Goal: Task Accomplishment & Management: Manage account settings

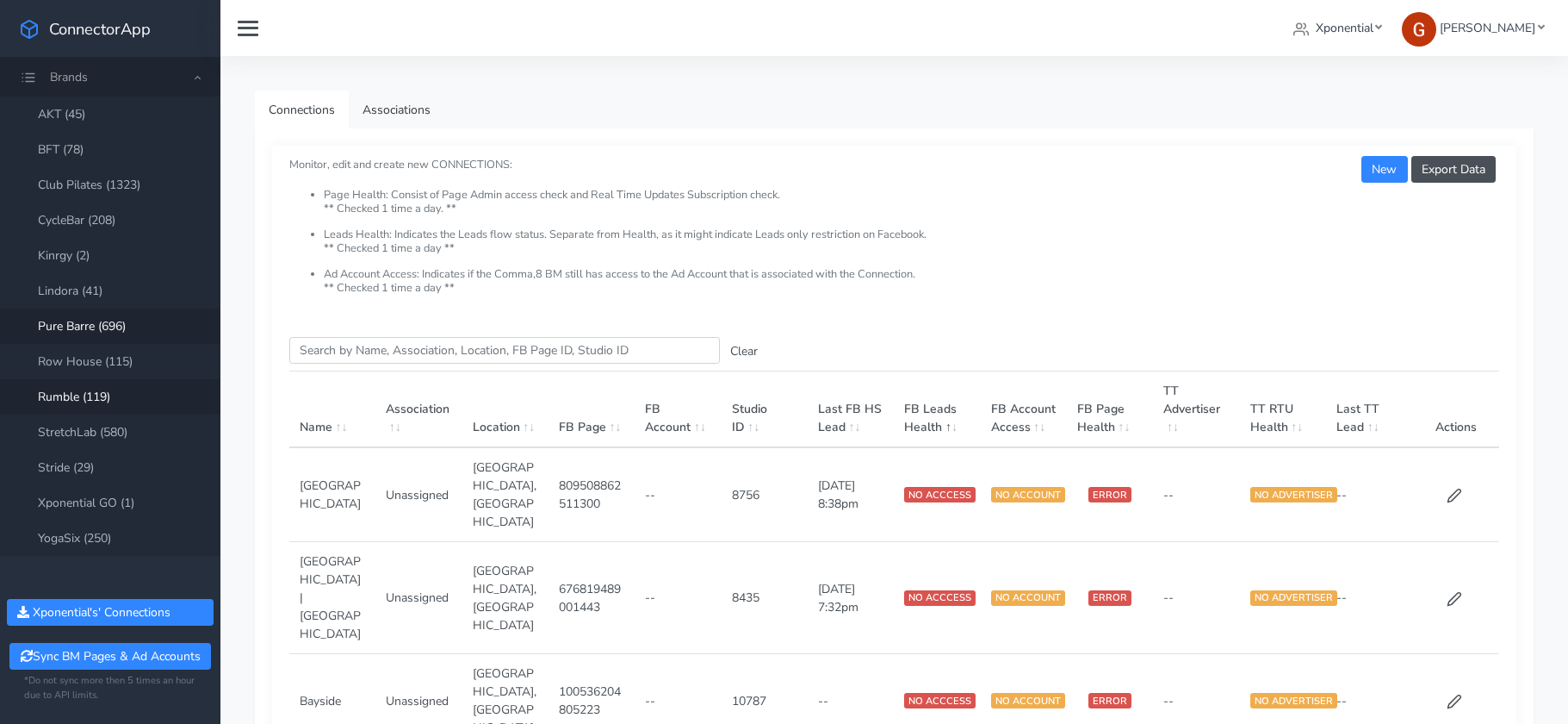
click at [102, 397] on link "Rumble (119)" at bounding box center [110, 397] width 220 height 36
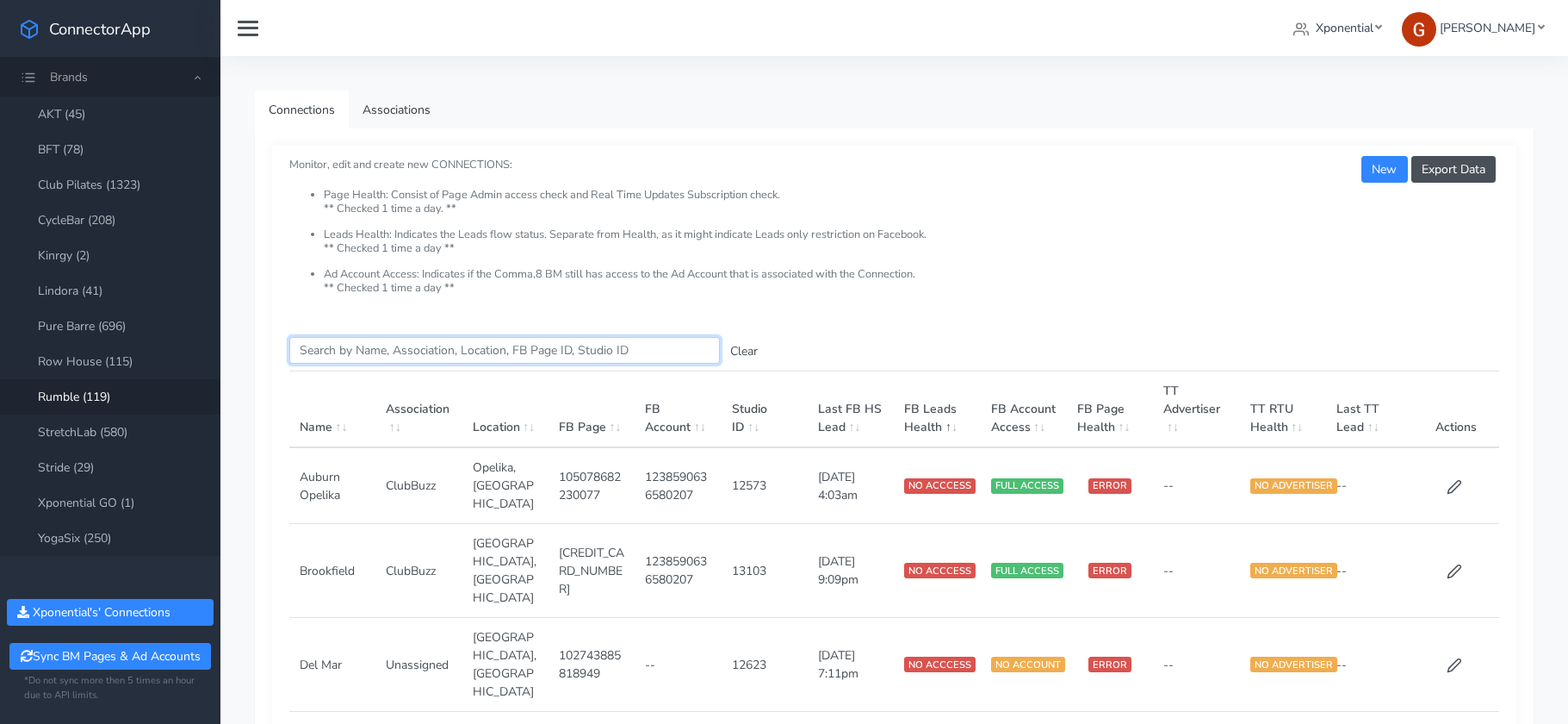
click at [405, 362] on input "Search this table" at bounding box center [504, 350] width 430 height 27
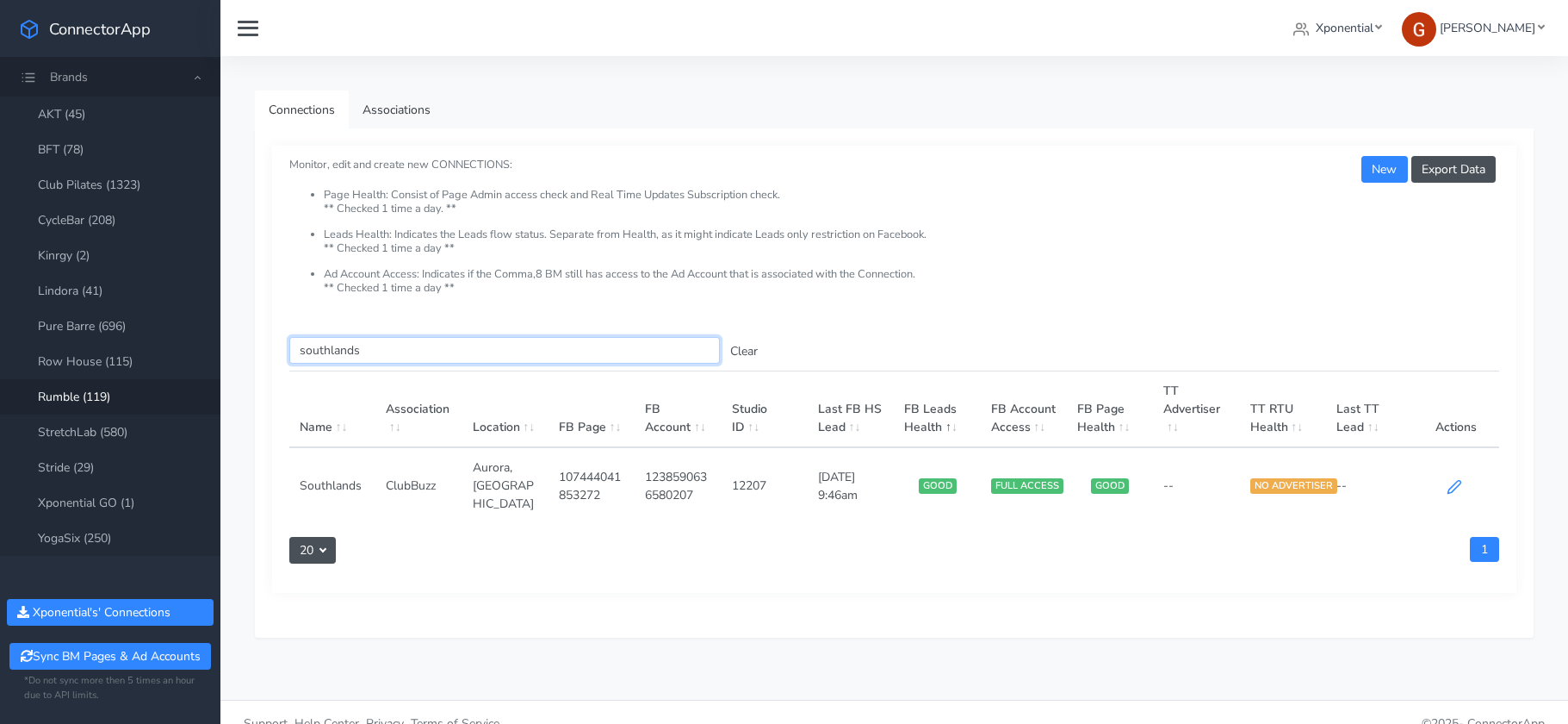
type input "southlands"
click at [1452, 479] on icon at bounding box center [1455, 487] width 16 height 16
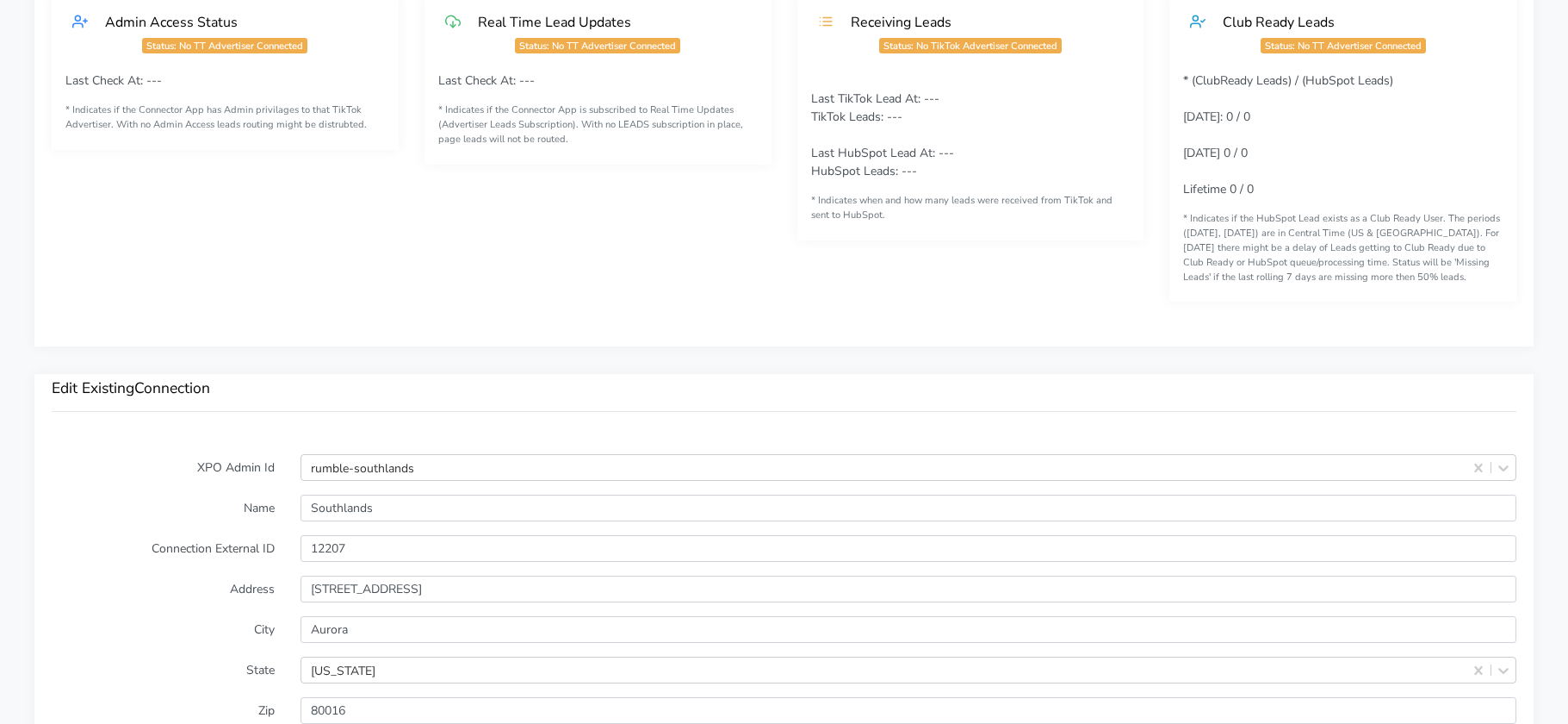
scroll to position [1477, 0]
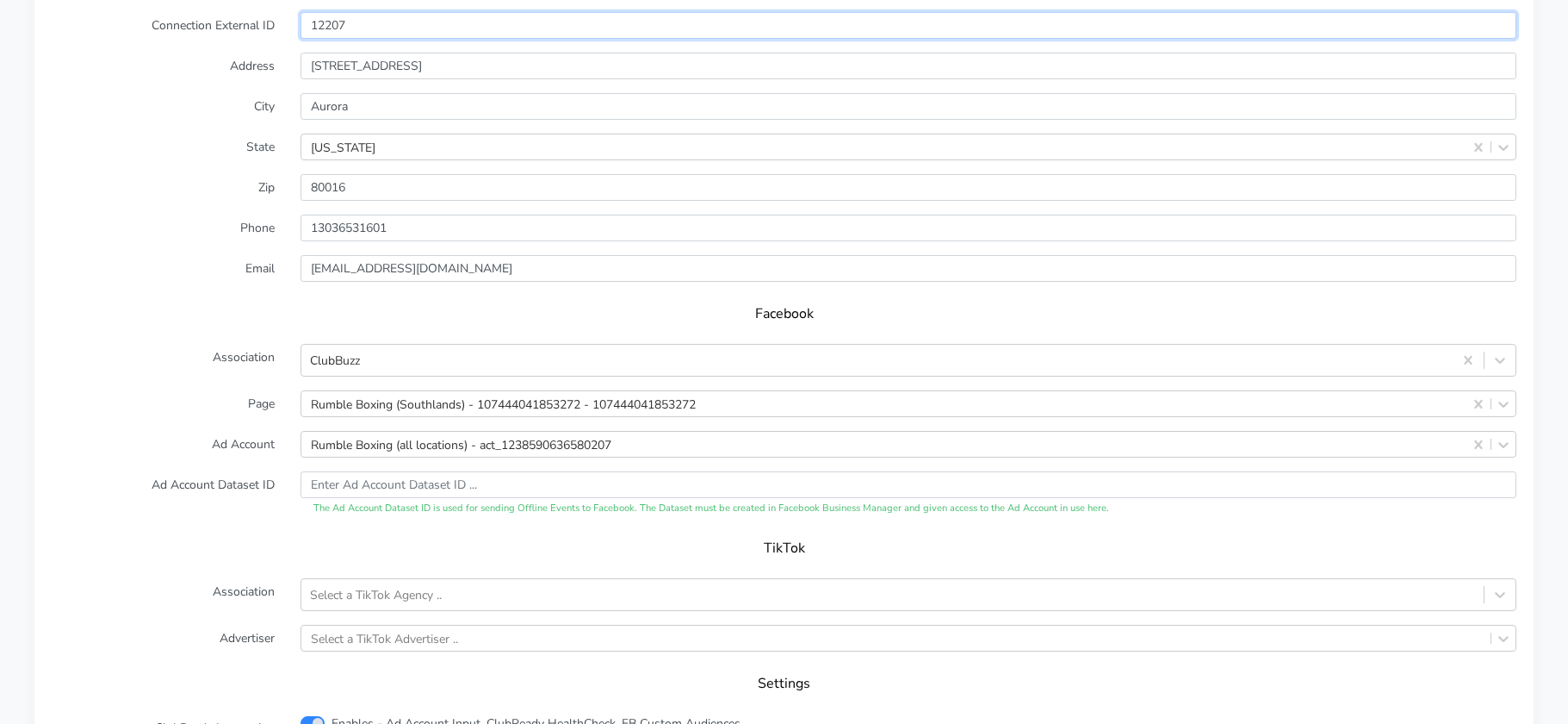
click at [328, 28] on input "12207" at bounding box center [908, 25] width 1216 height 27
click at [328, 27] on input "12207" at bounding box center [908, 25] width 1216 height 27
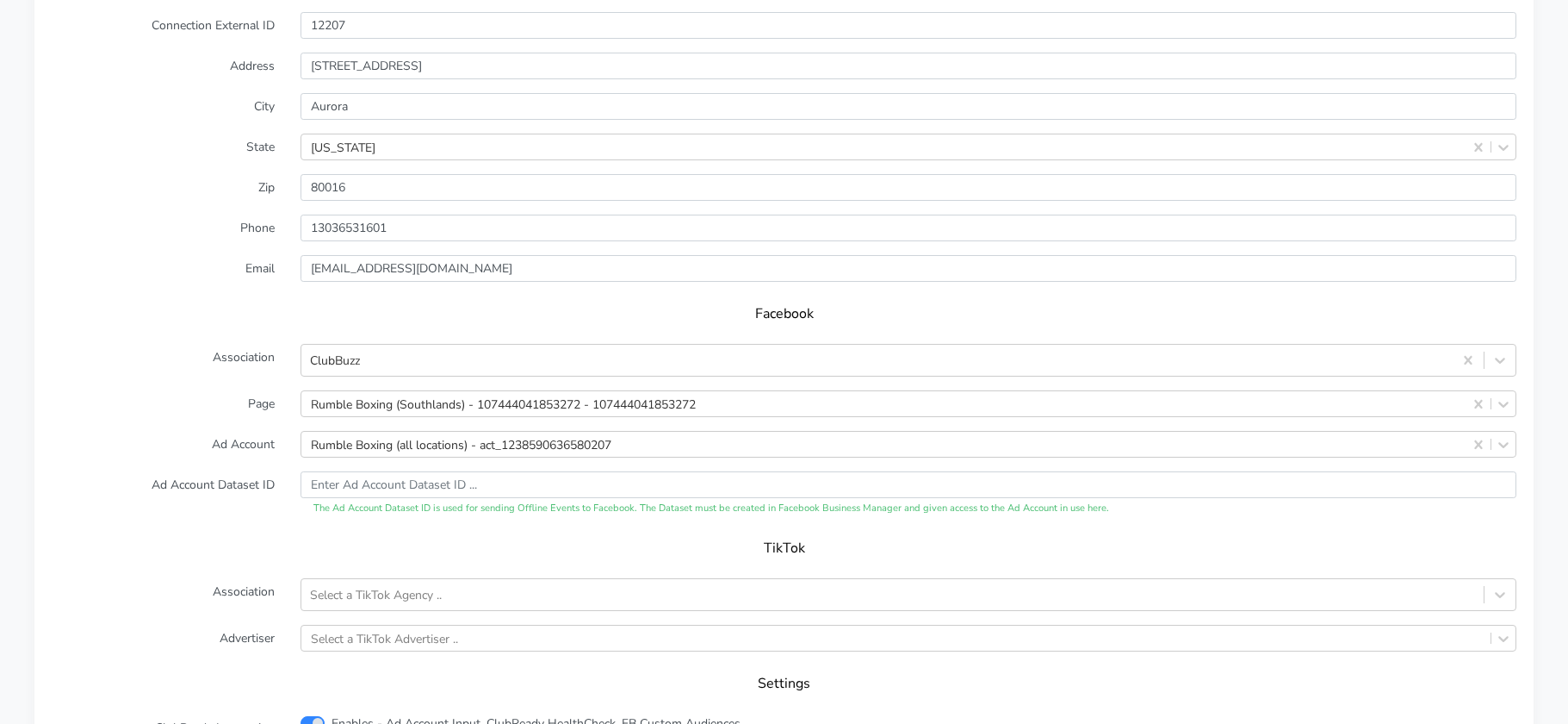
click at [257, 114] on label "City" at bounding box center [163, 106] width 249 height 27
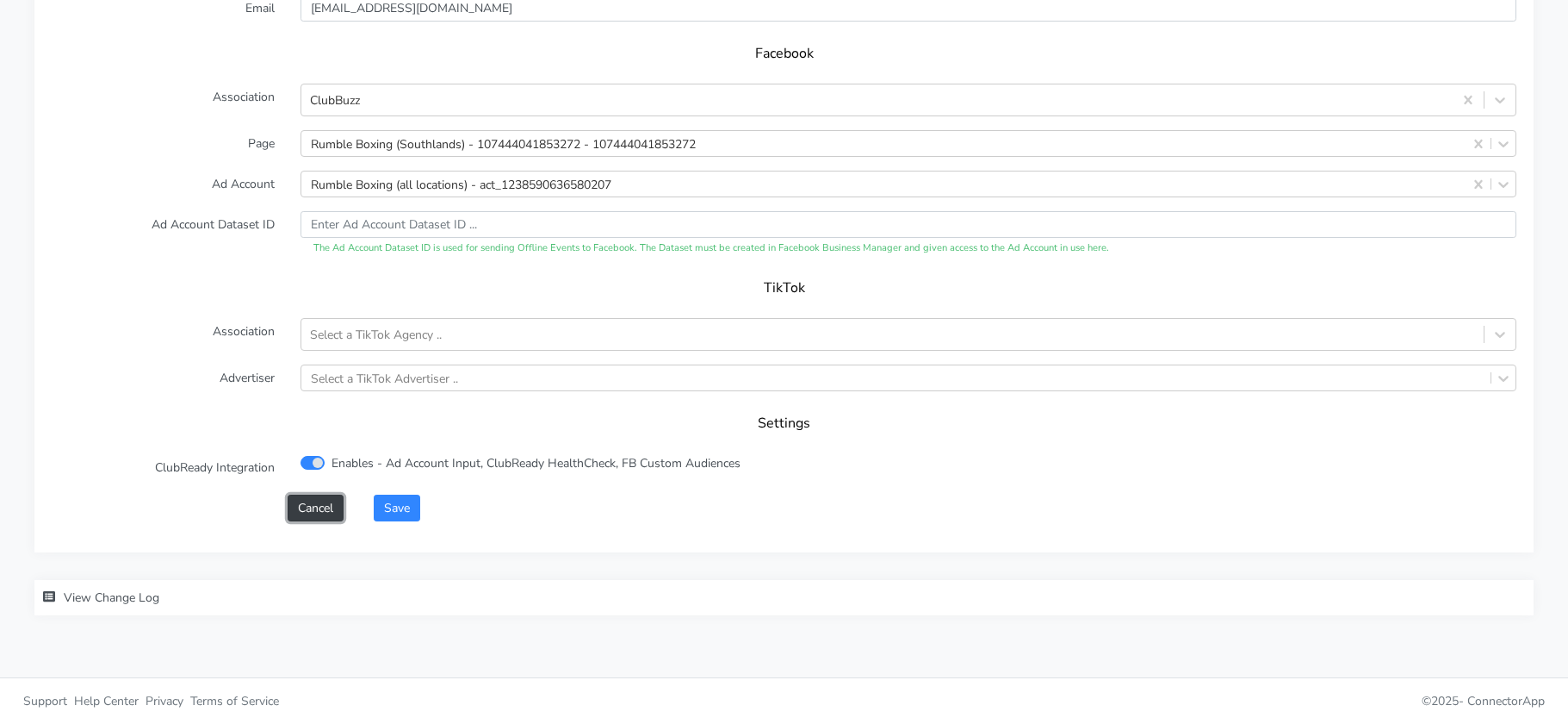
click at [316, 509] on button "Cancel" at bounding box center [315, 508] width 56 height 27
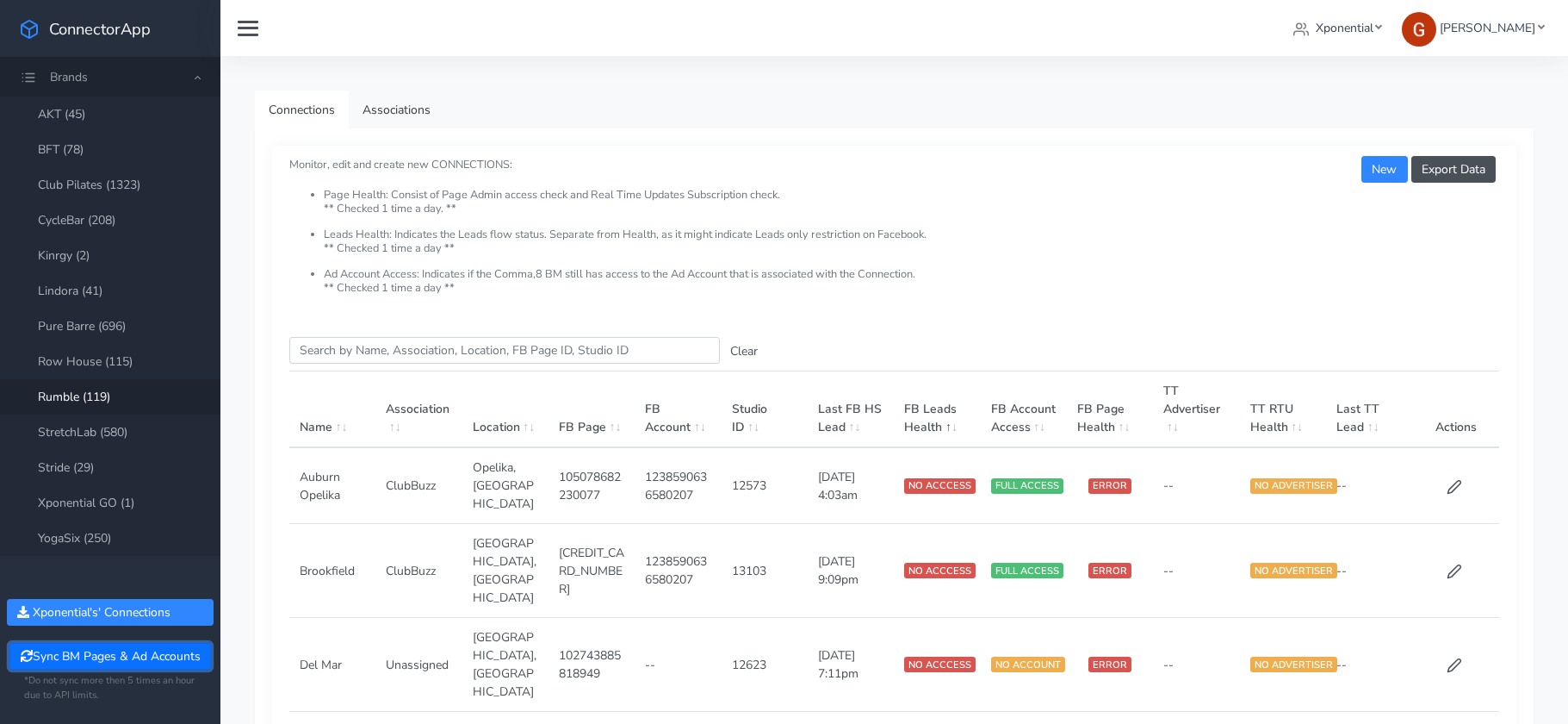
click at [149, 655] on button "Sync BM Pages & Ad Accounts" at bounding box center [110, 656] width 200 height 27
click at [115, 188] on link "Club Pilates (1323)" at bounding box center [110, 185] width 220 height 36
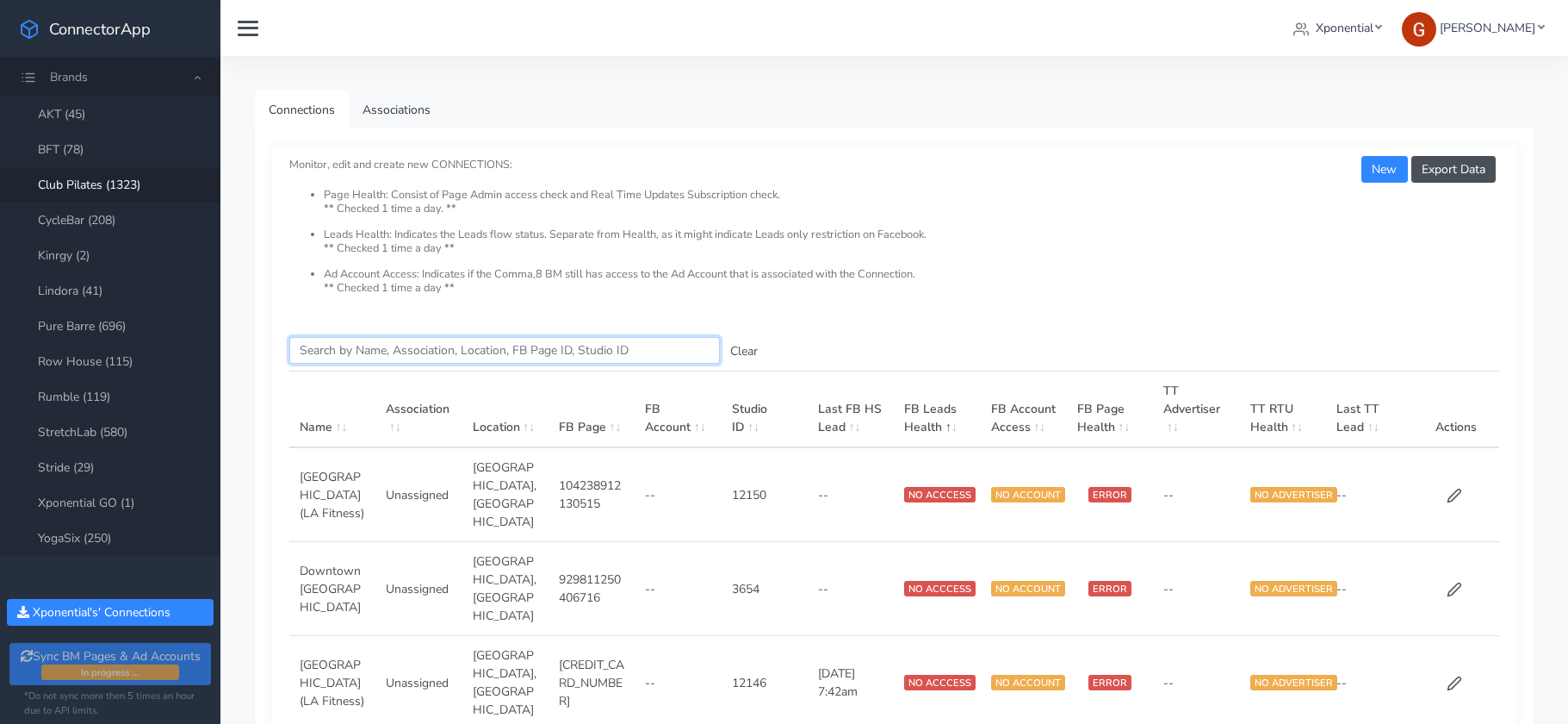
click at [389, 350] on input "Search this table" at bounding box center [504, 350] width 430 height 27
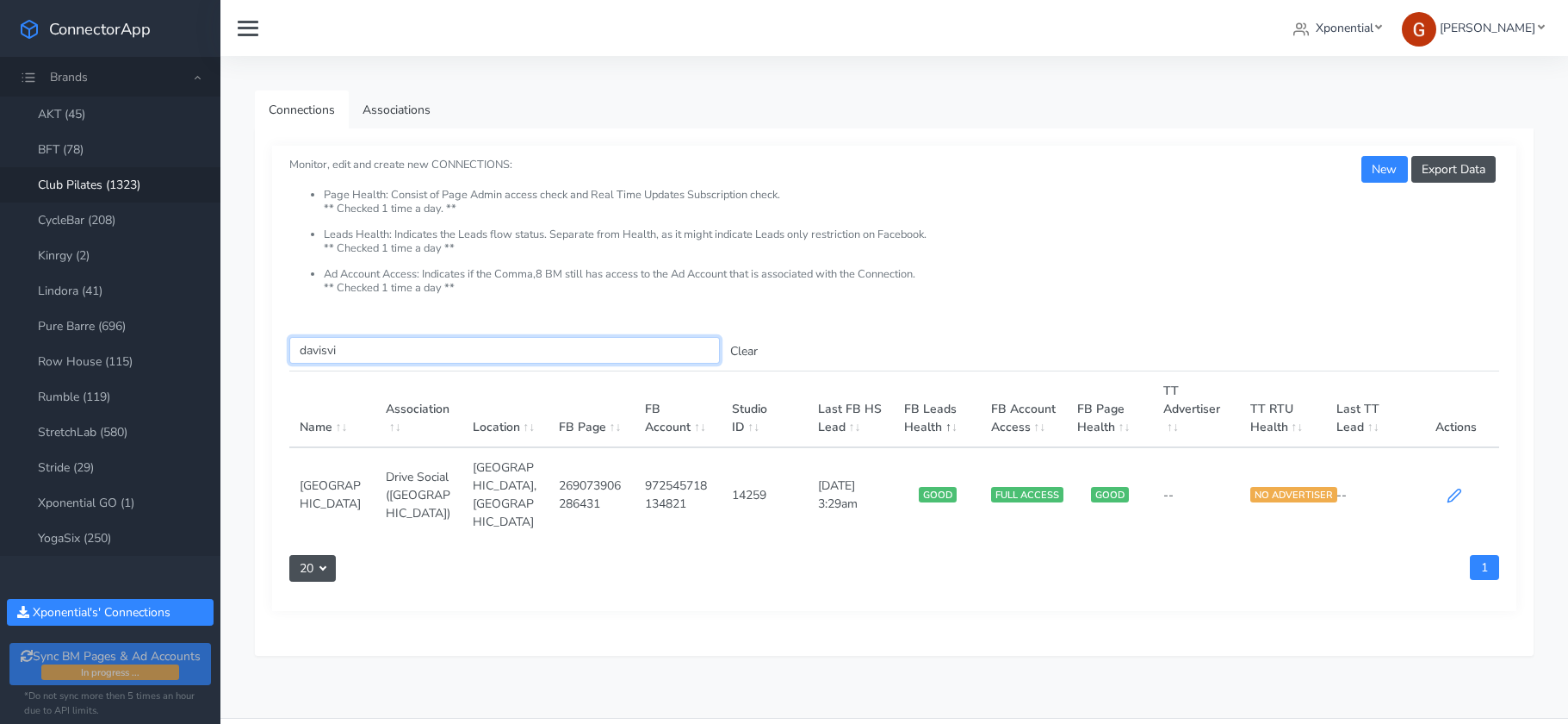
type input "davisvi"
click at [1458, 488] on icon at bounding box center [1455, 496] width 16 height 16
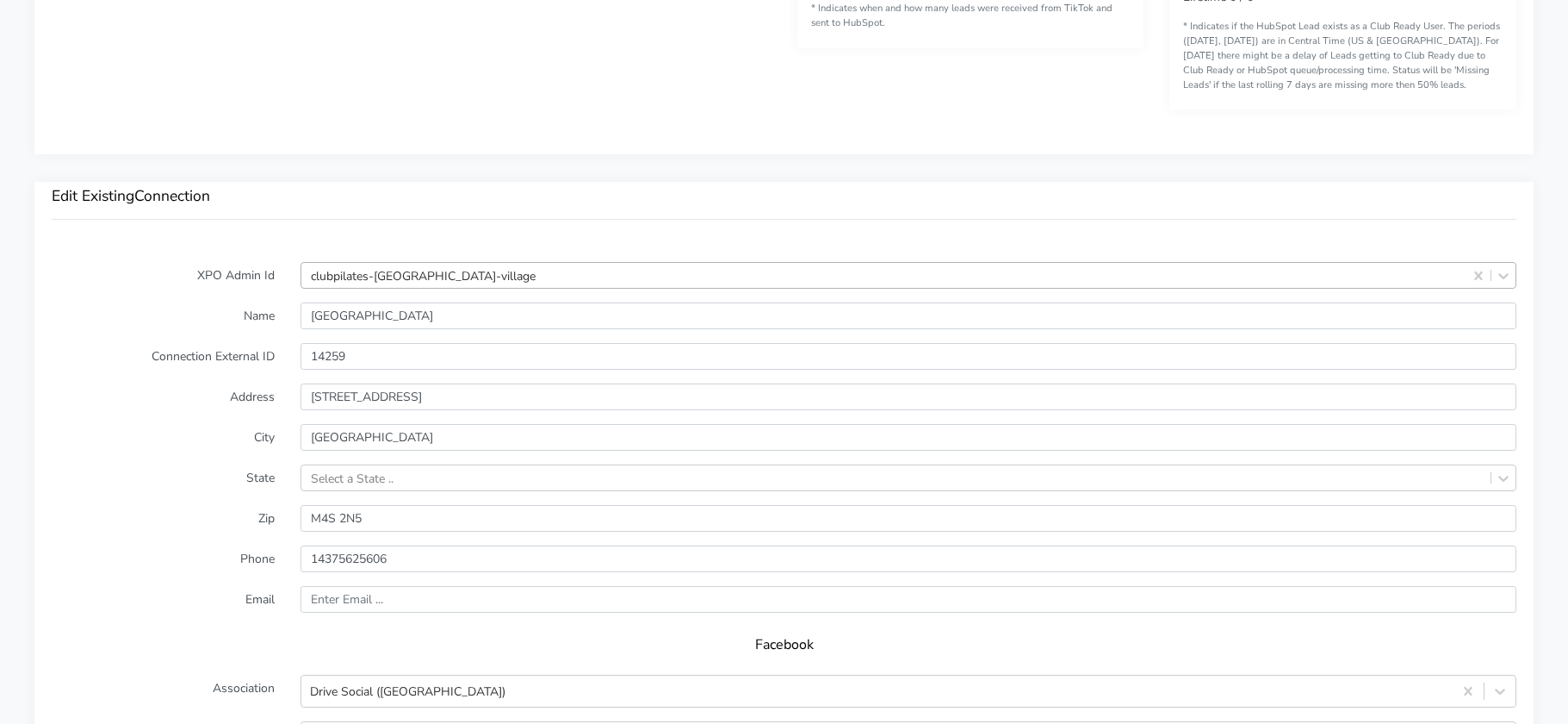
scroll to position [1705, 0]
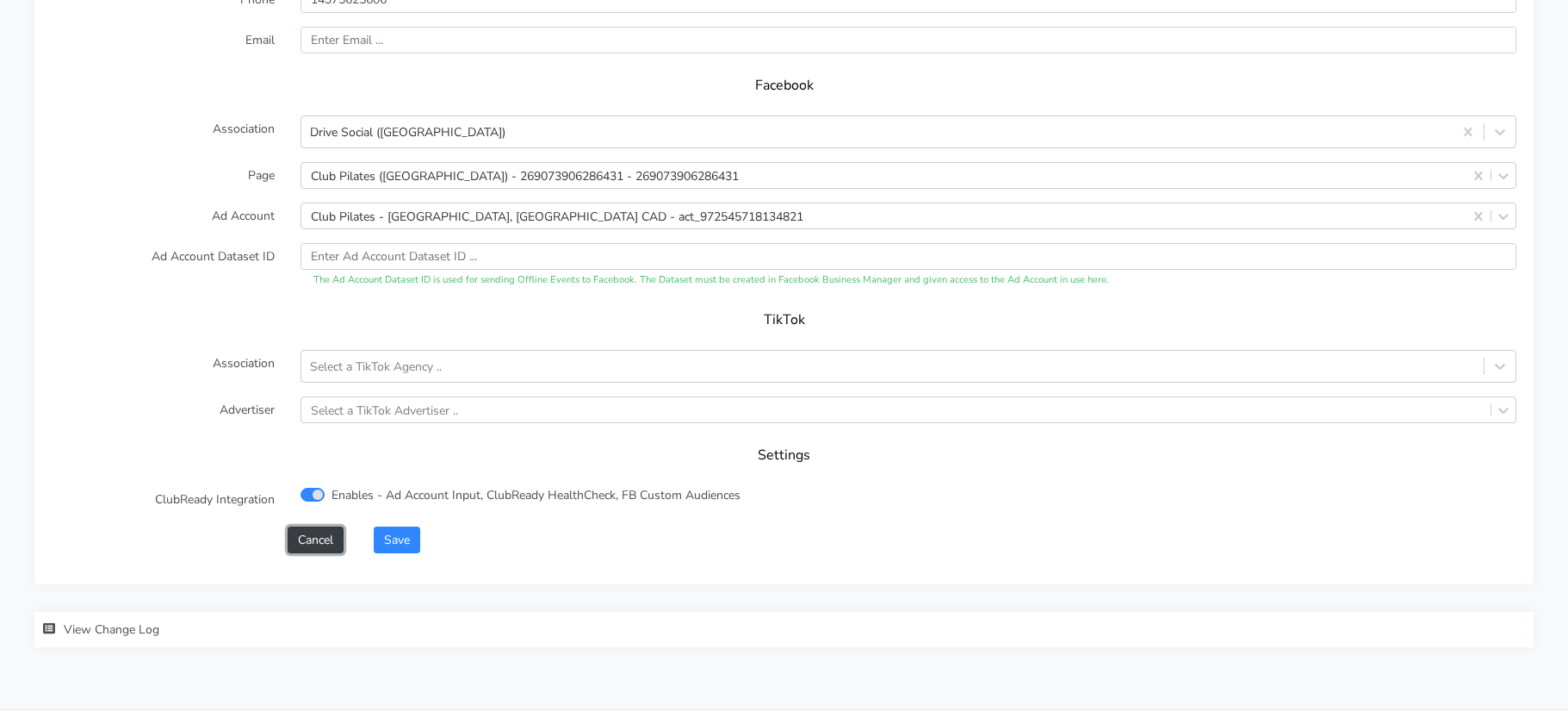
click at [318, 543] on button "Cancel" at bounding box center [315, 540] width 56 height 27
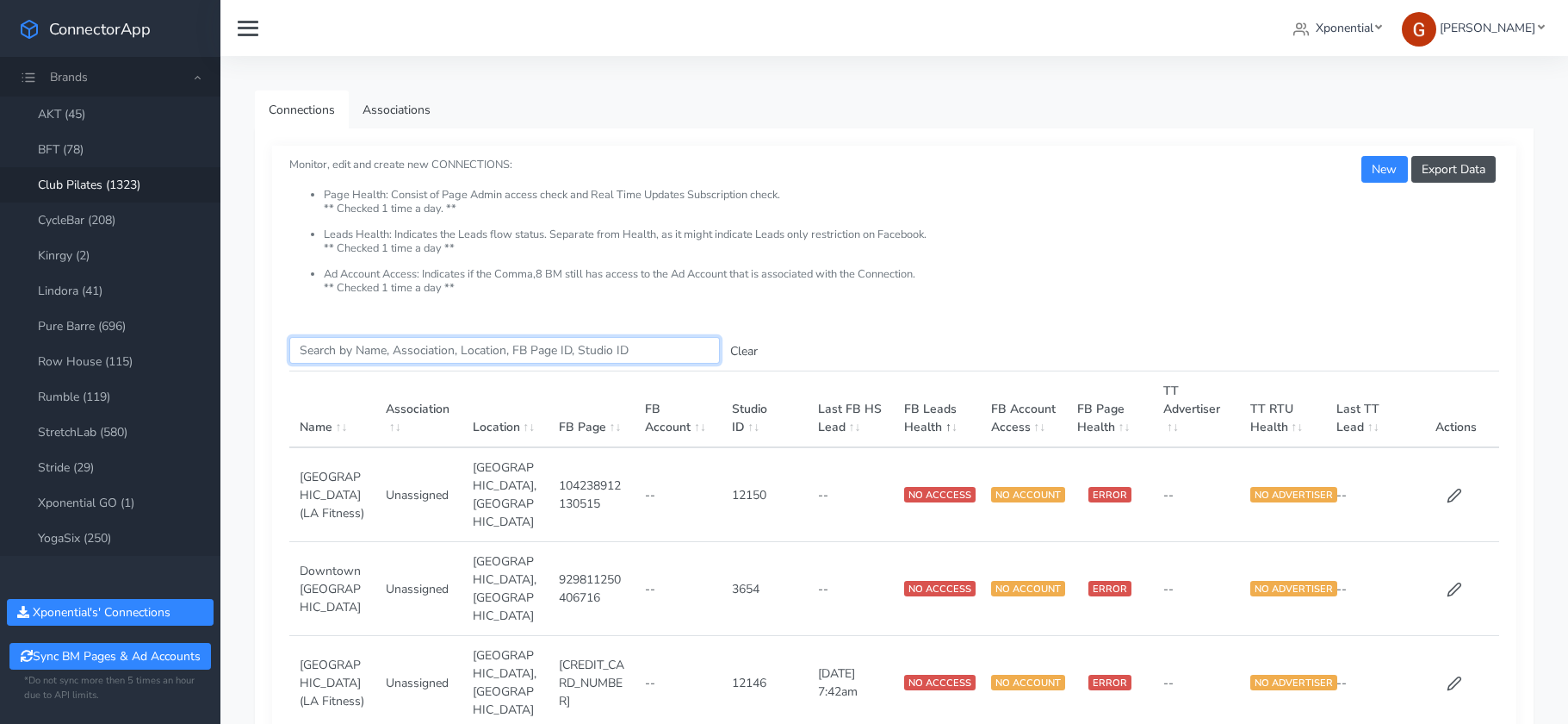
click at [393, 349] on input "Search this table" at bounding box center [504, 350] width 430 height 27
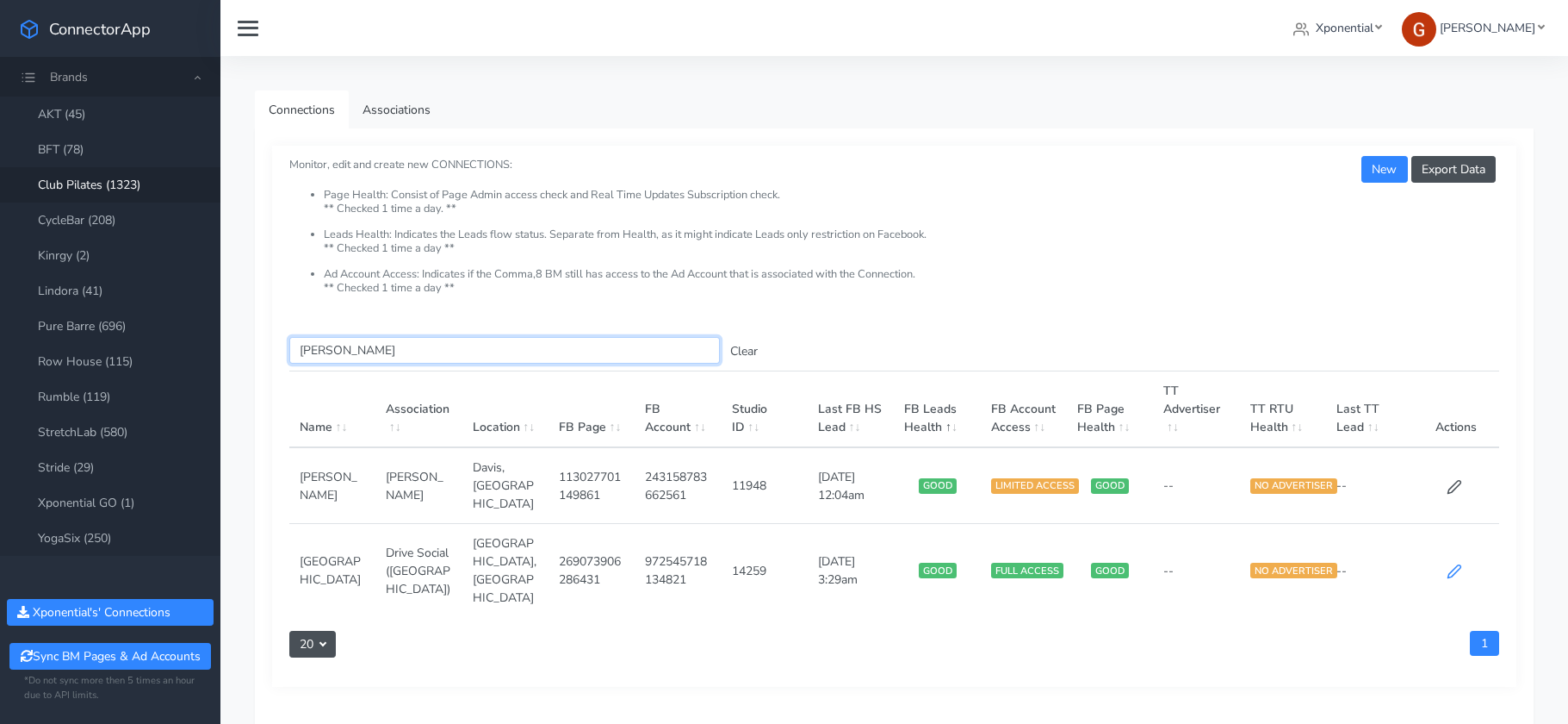
type input "[PERSON_NAME]"
click at [1451, 563] on icon at bounding box center [1455, 571] width 16 height 16
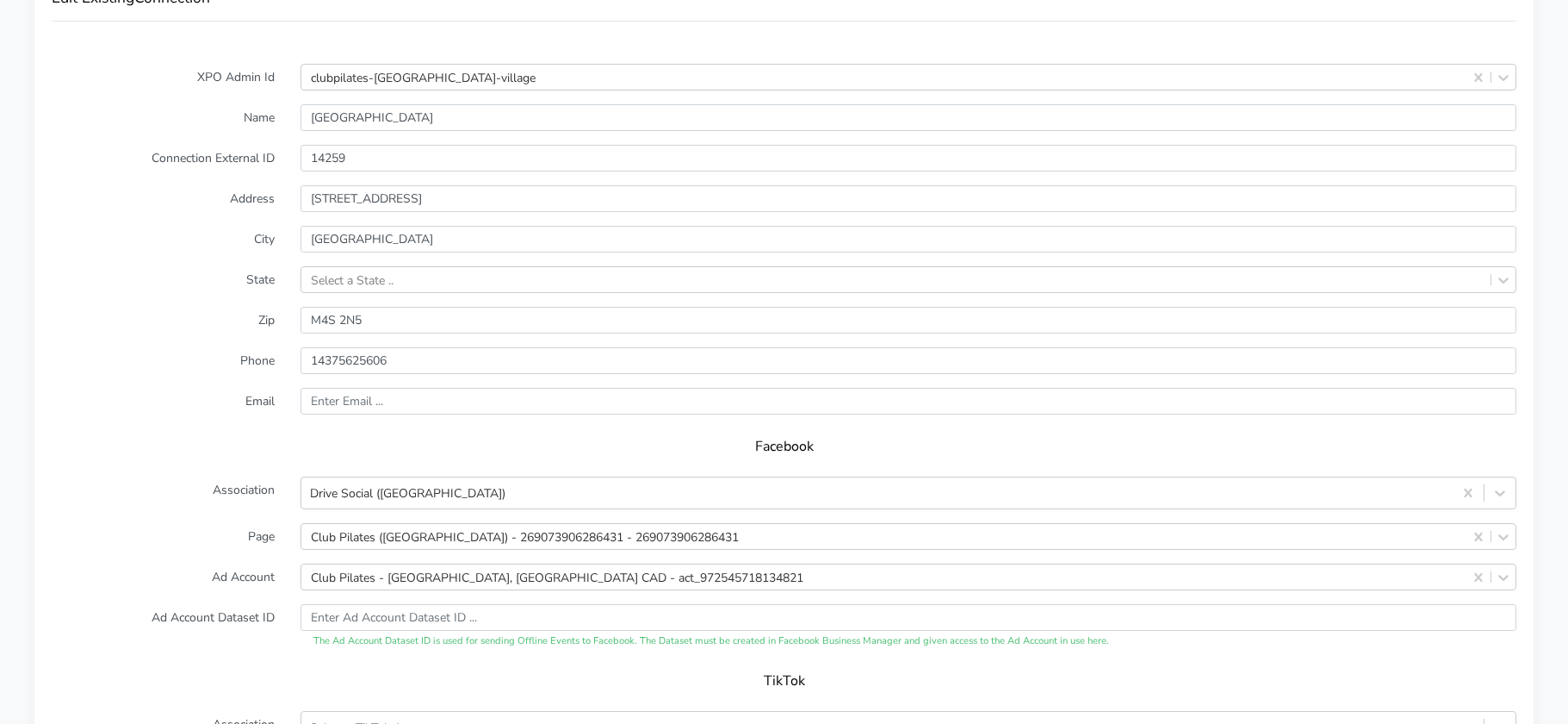
scroll to position [1349, 0]
click at [418, 569] on div "Club Pilates - [GEOGRAPHIC_DATA], [GEOGRAPHIC_DATA] CAD - act_972545718134821" at bounding box center [908, 572] width 1216 height 27
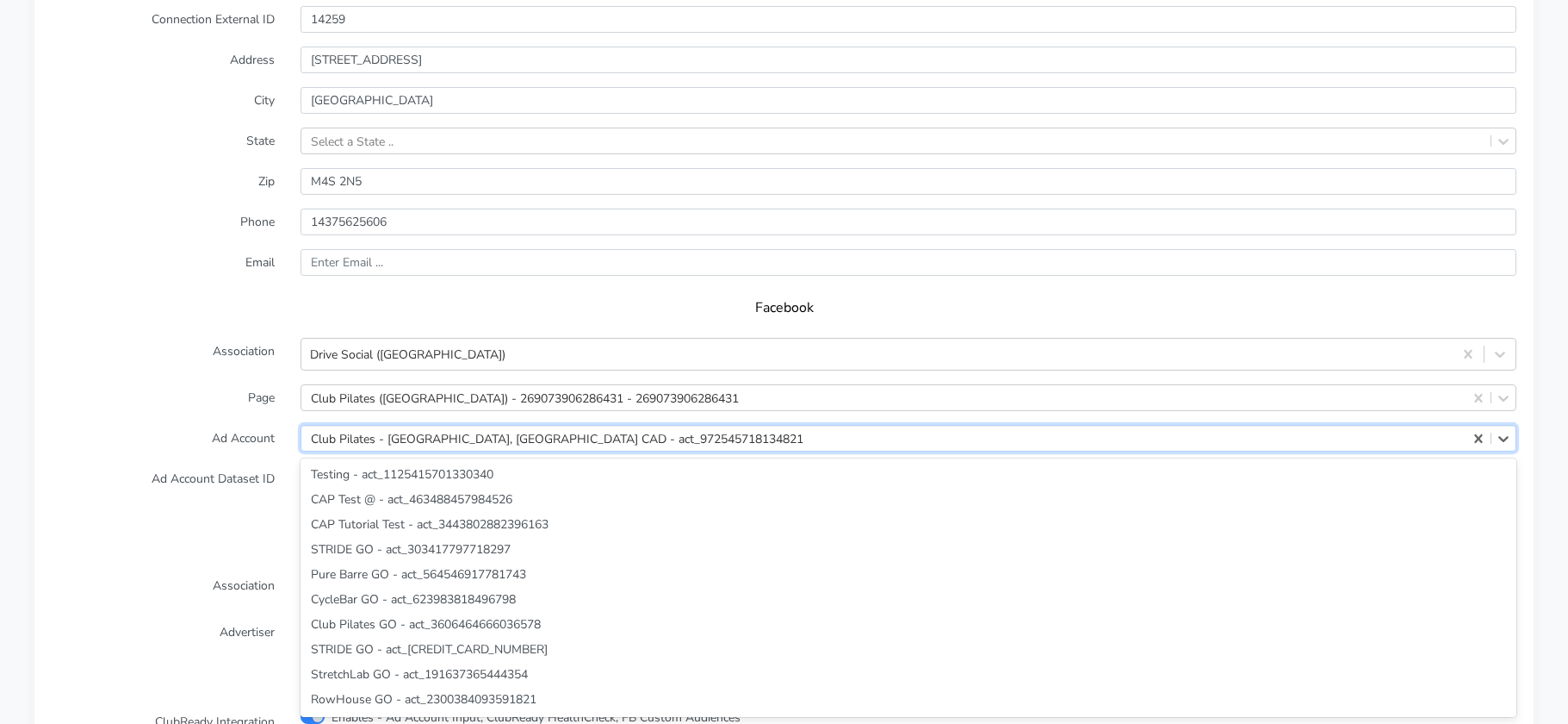
paste input "1344059180676622"
type input "1344059180676622"
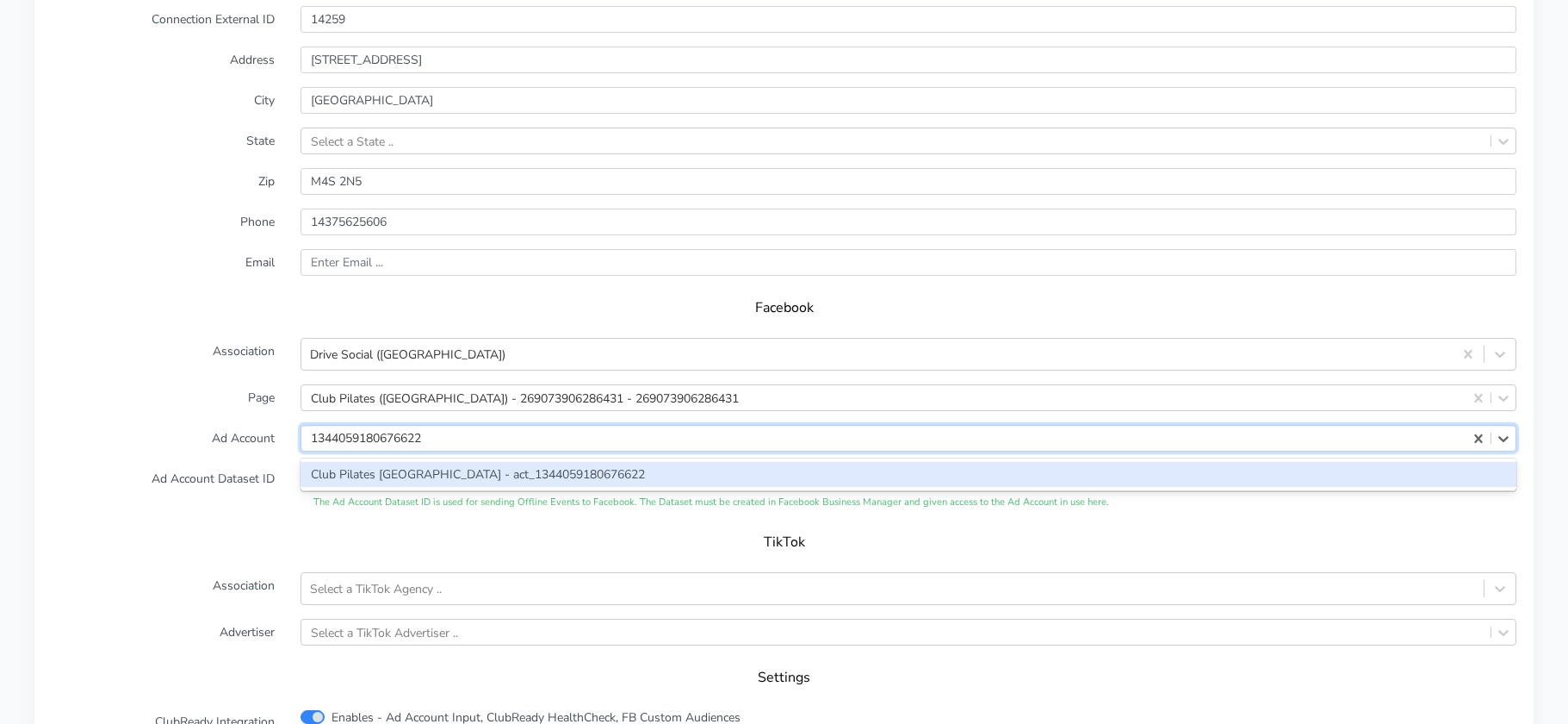
click at [413, 478] on div "Club Pilates [GEOGRAPHIC_DATA] - act_1344059180676622" at bounding box center [908, 474] width 1216 height 25
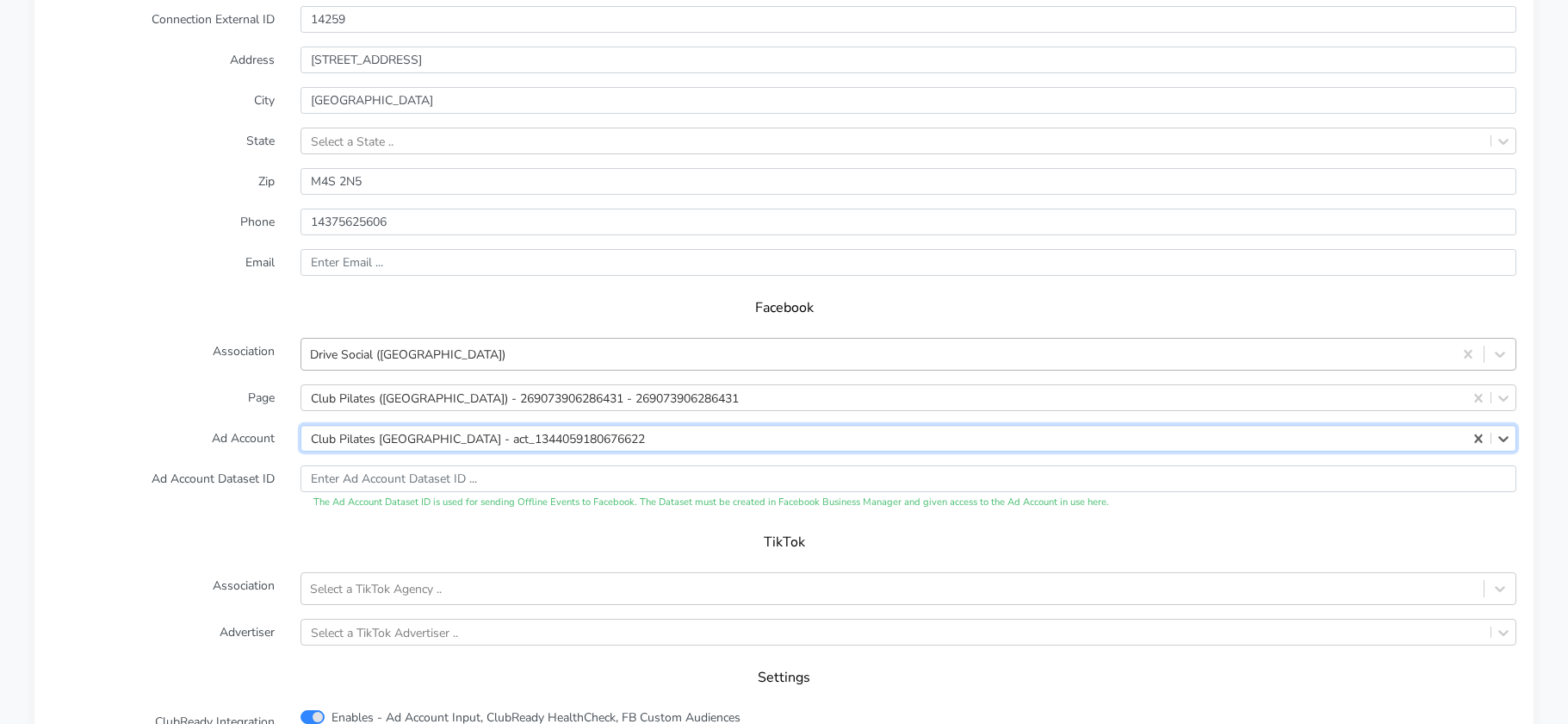
click at [435, 356] on div "Drive Social ([GEOGRAPHIC_DATA])" at bounding box center [877, 354] width 1152 height 29
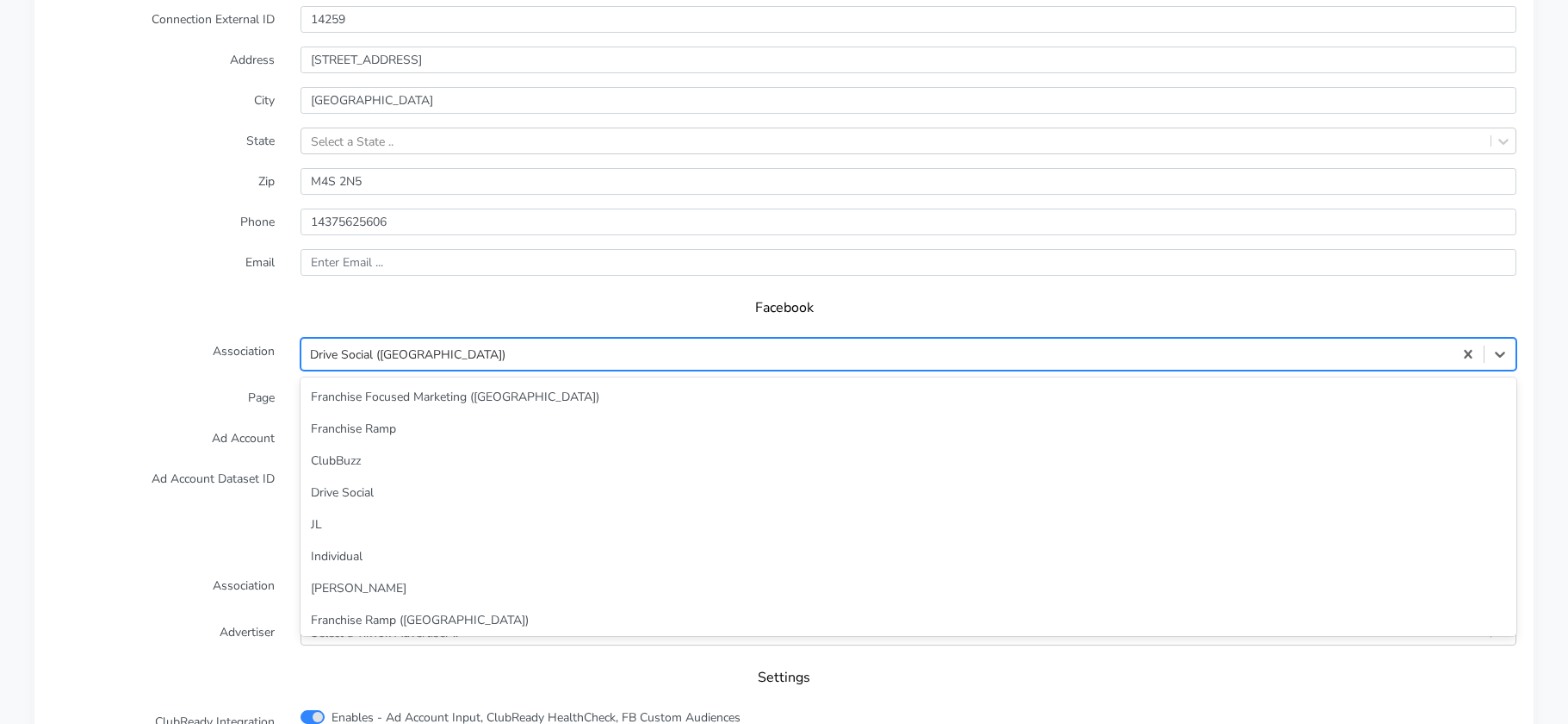
scroll to position [138, 0]
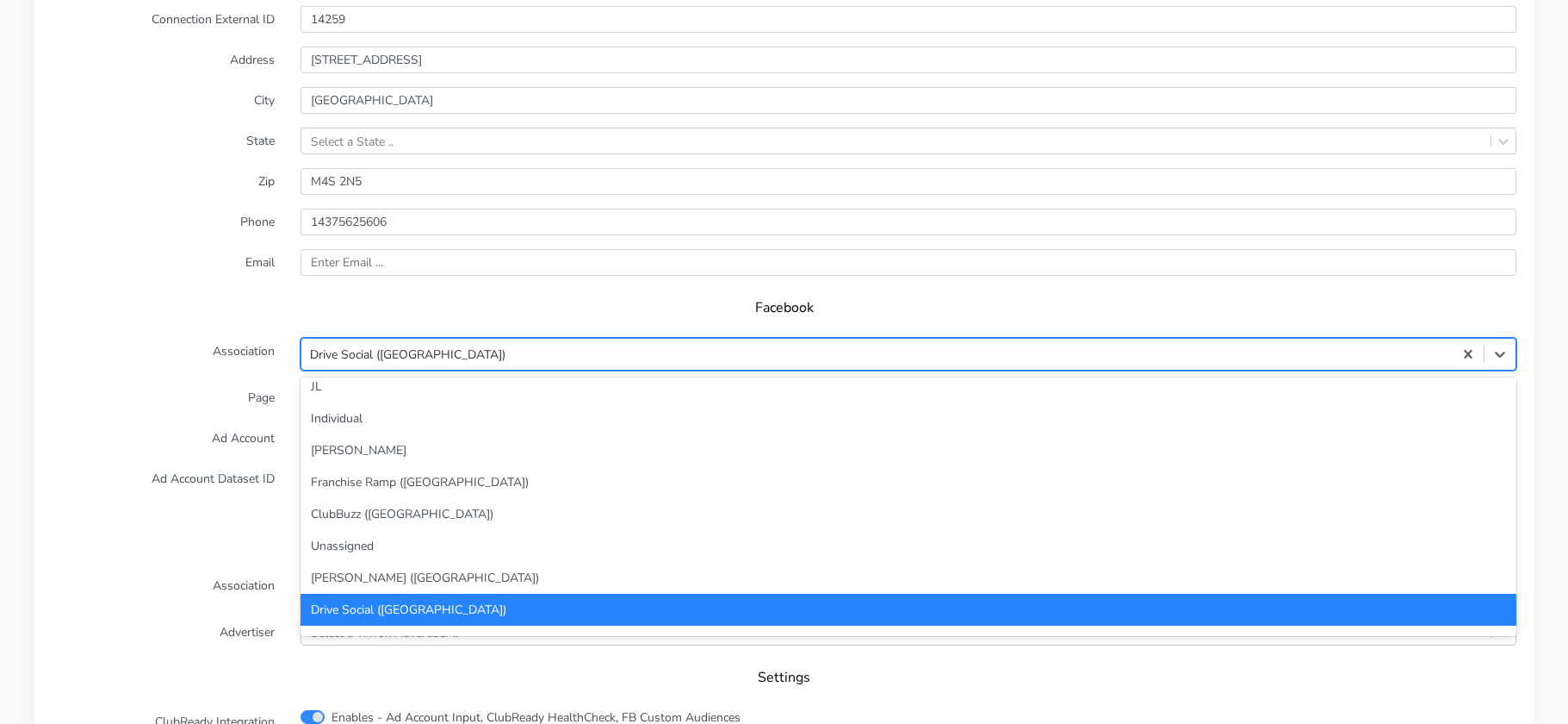
type input "in"
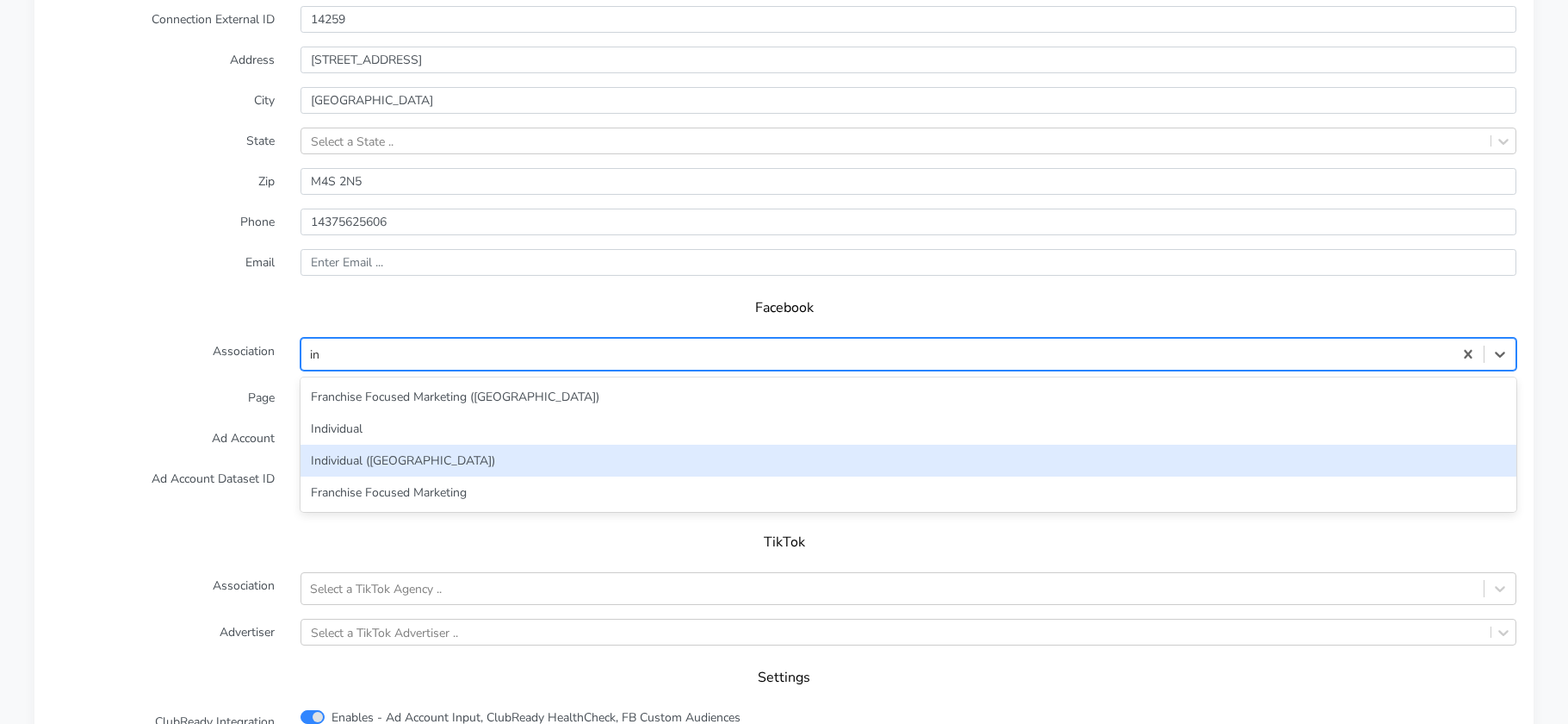
click at [388, 457] on div "Individual ([GEOGRAPHIC_DATA])" at bounding box center [908, 460] width 1216 height 32
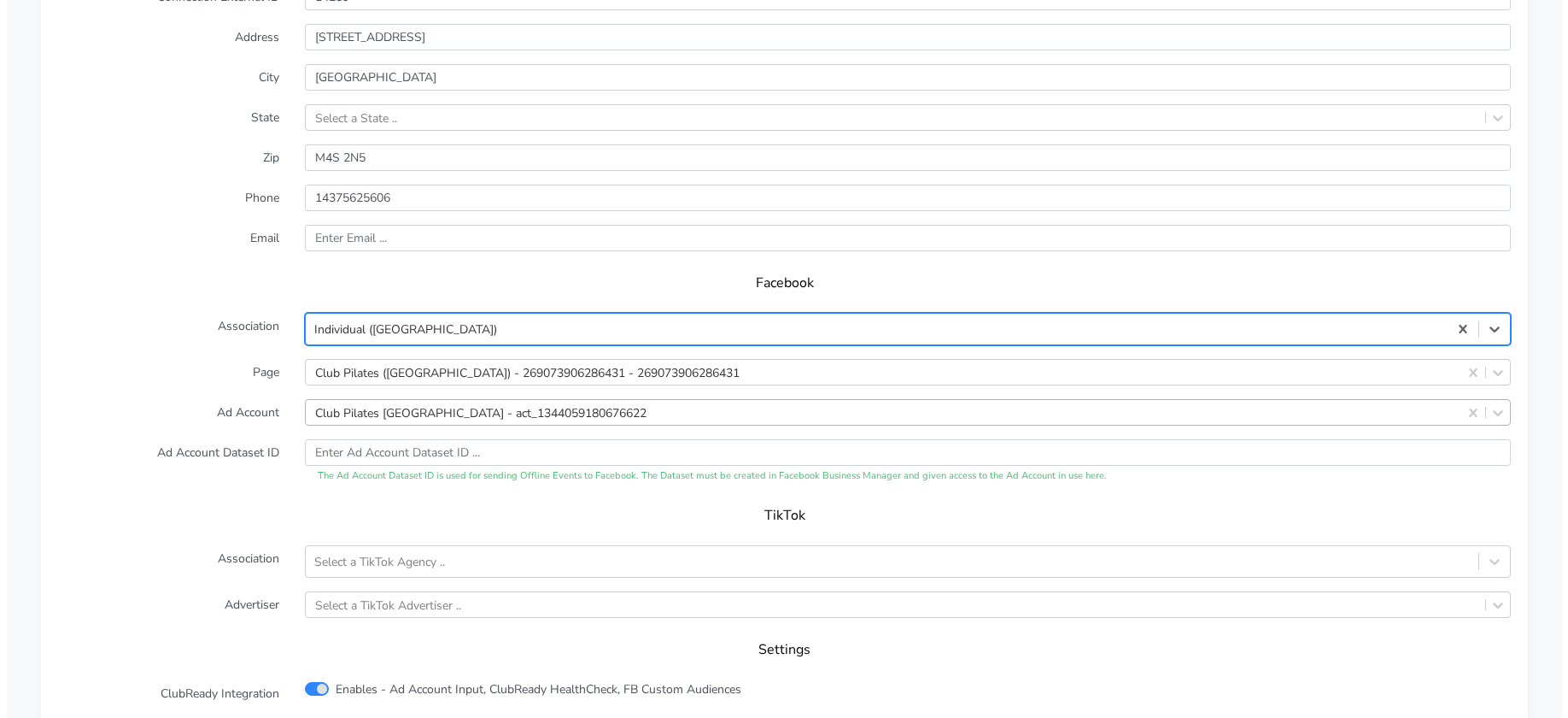
scroll to position [1605, 0]
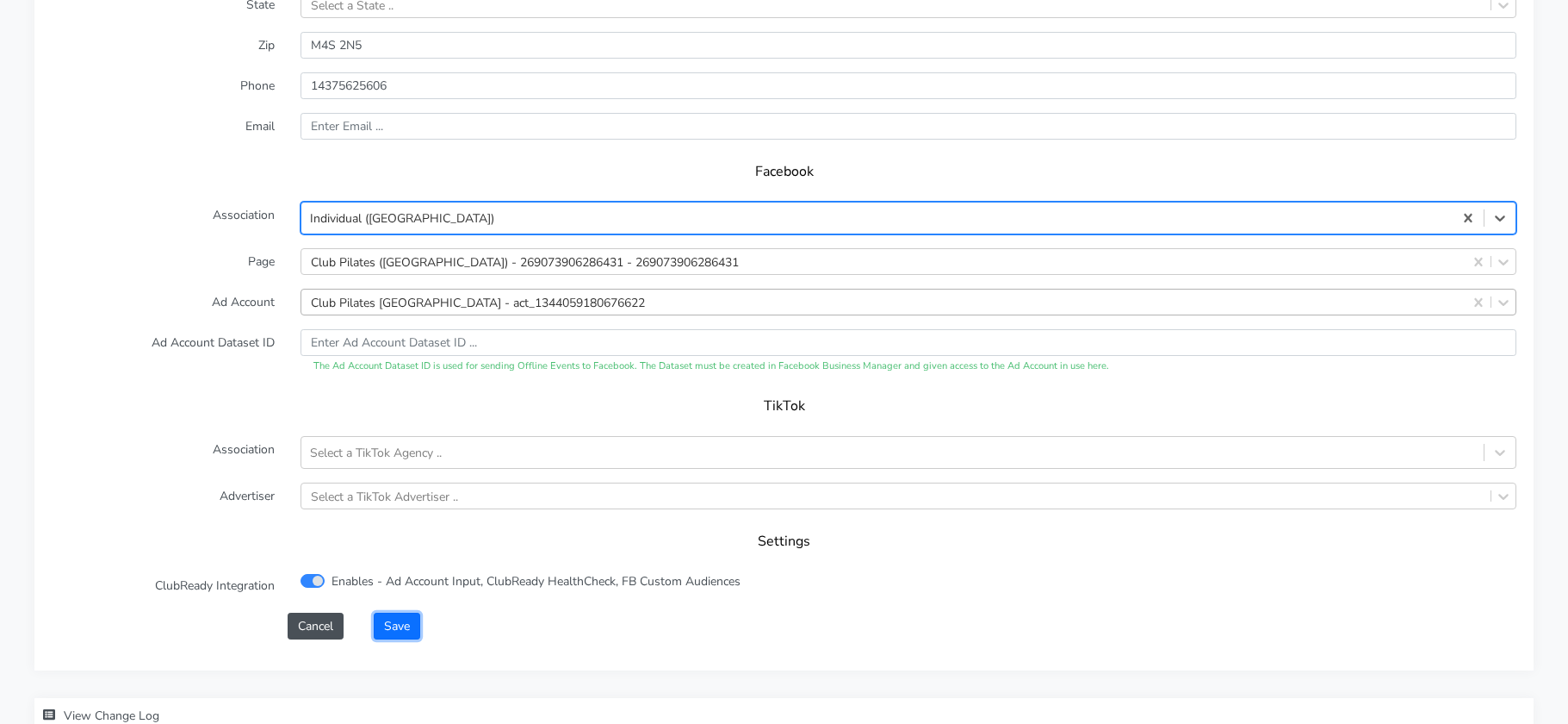
click at [403, 627] on button "Save" at bounding box center [396, 626] width 47 height 27
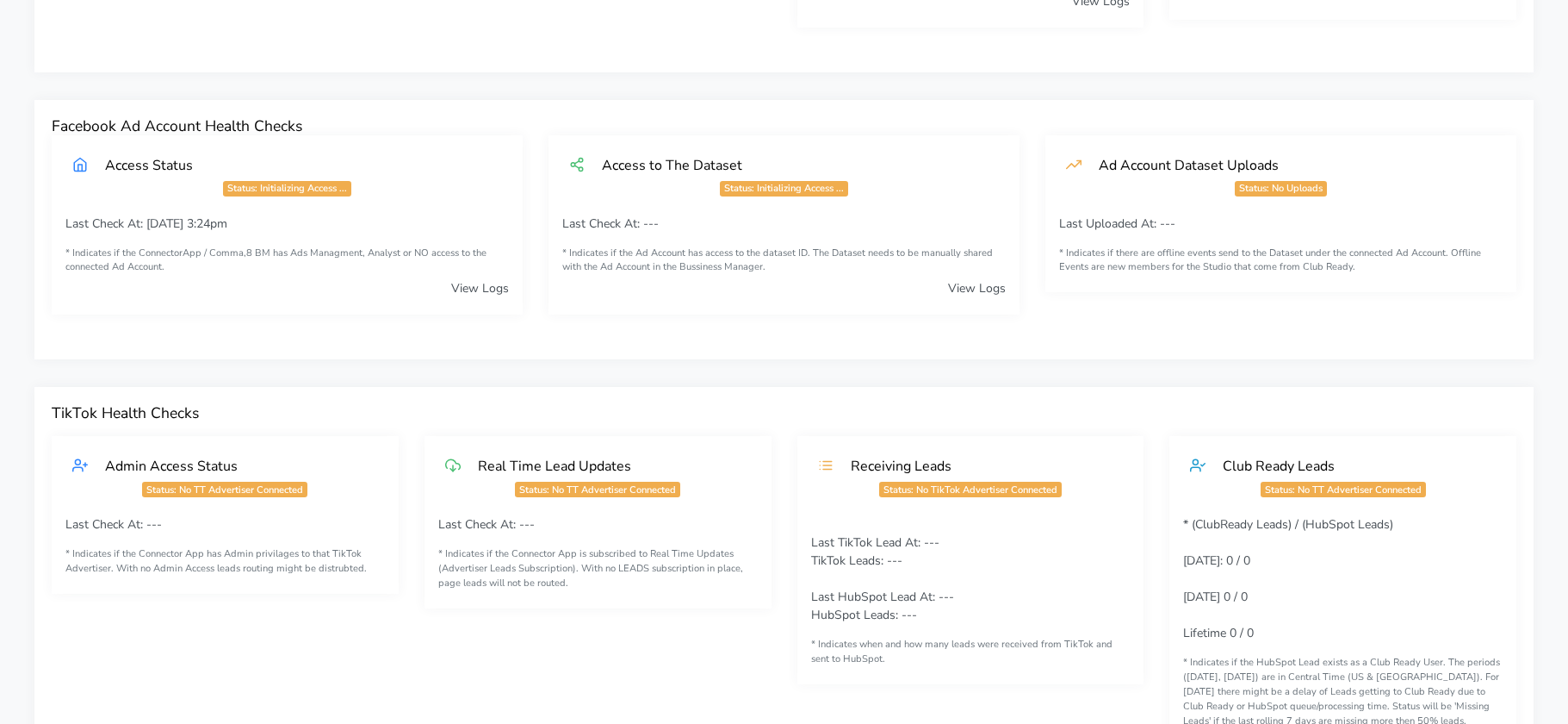
scroll to position [962, 0]
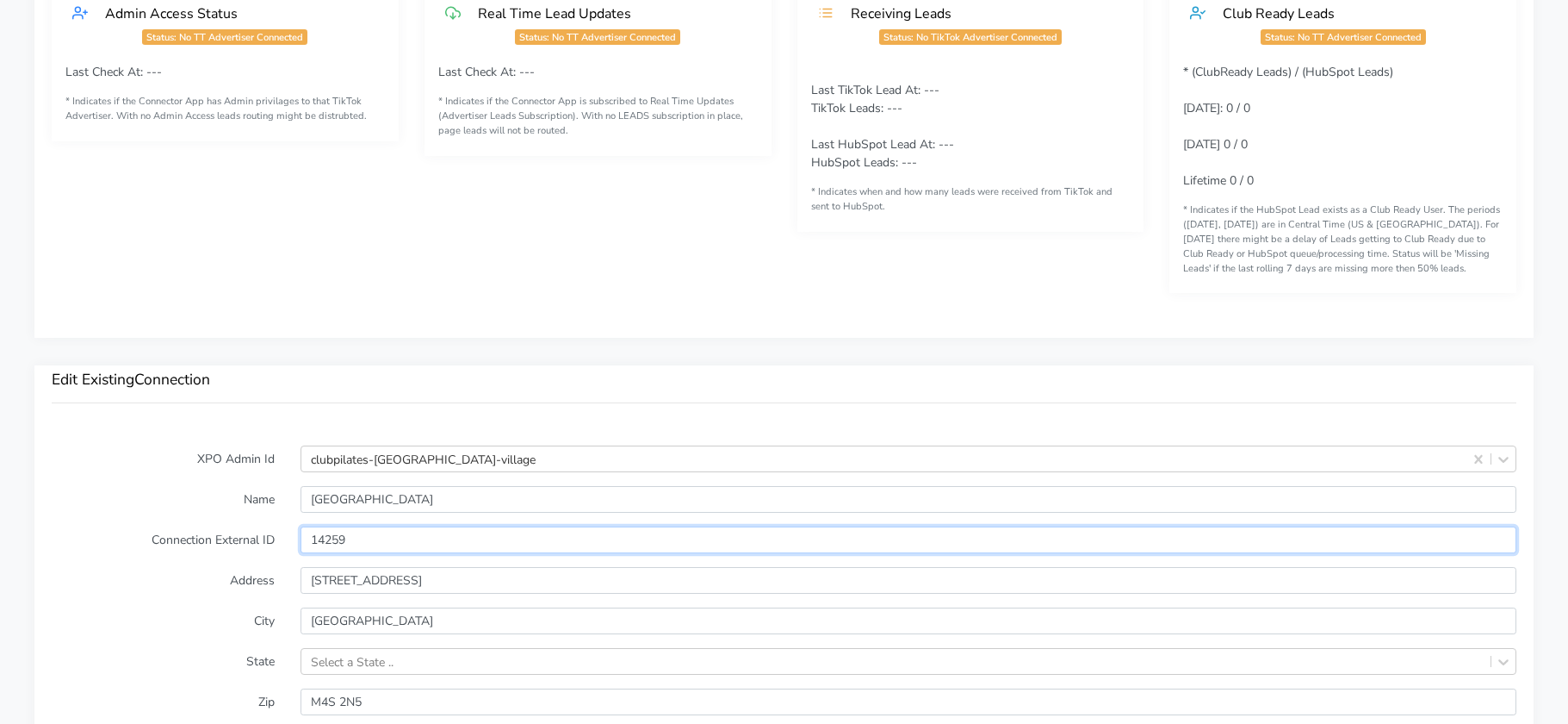
click at [335, 536] on input "14259" at bounding box center [908, 540] width 1216 height 27
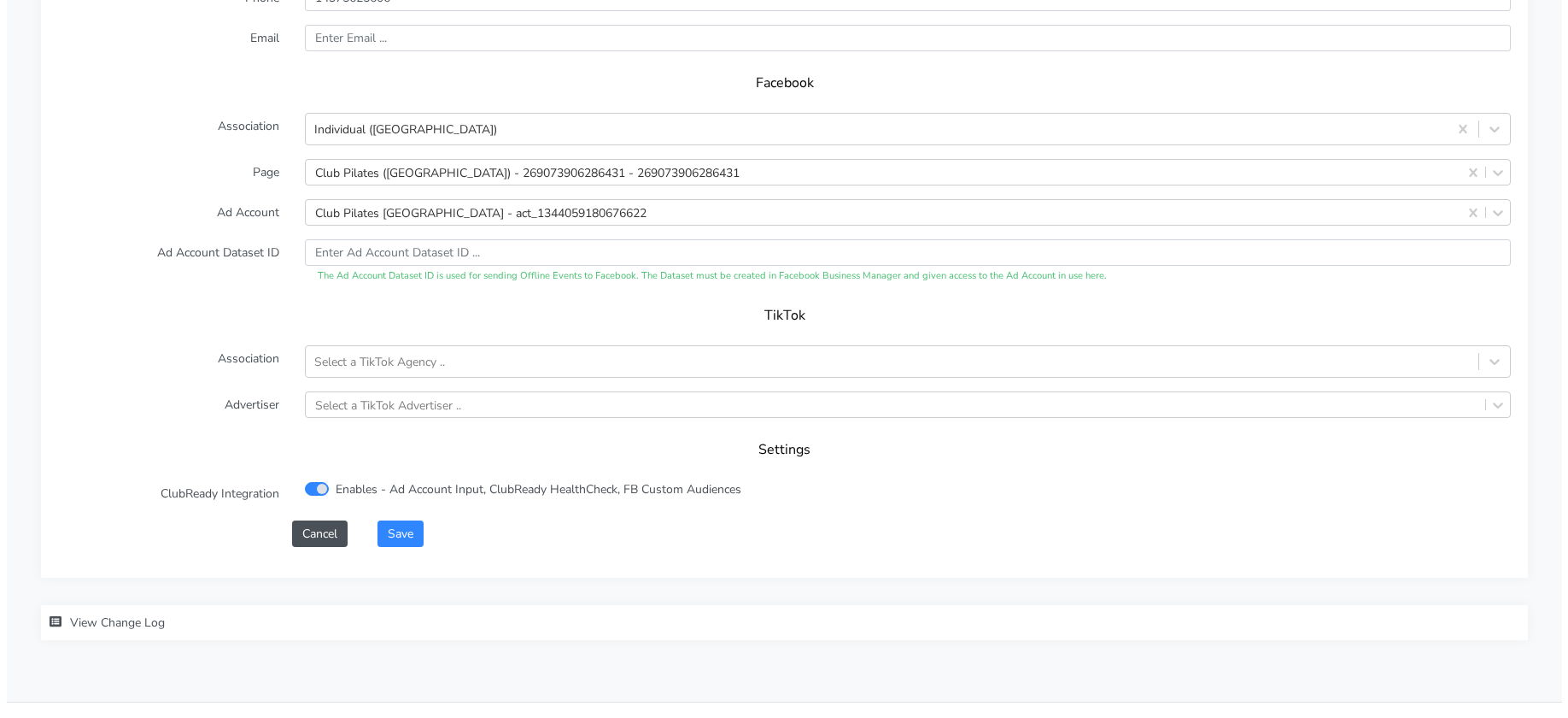
scroll to position [1694, 0]
click at [402, 539] on button "Save" at bounding box center [393, 532] width 46 height 27
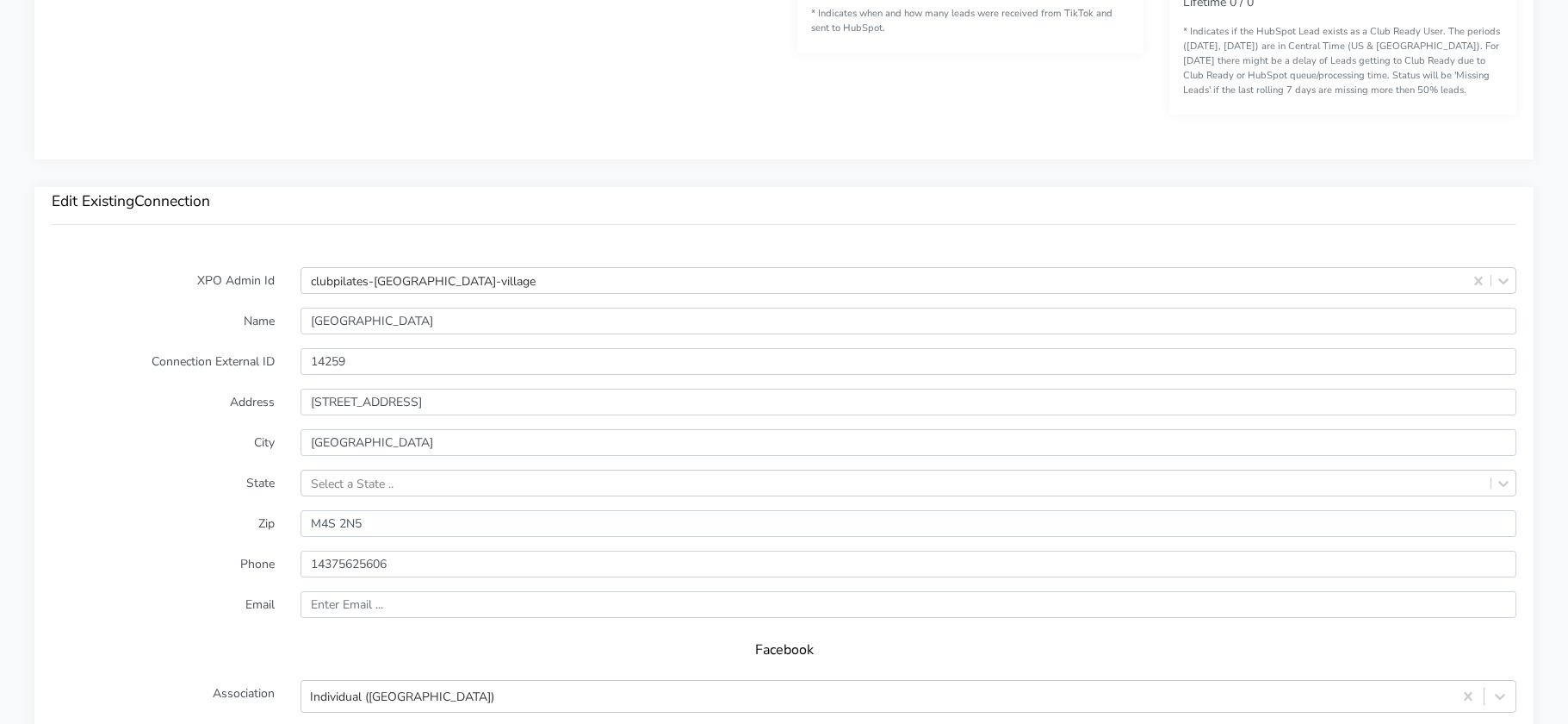
scroll to position [1737, 0]
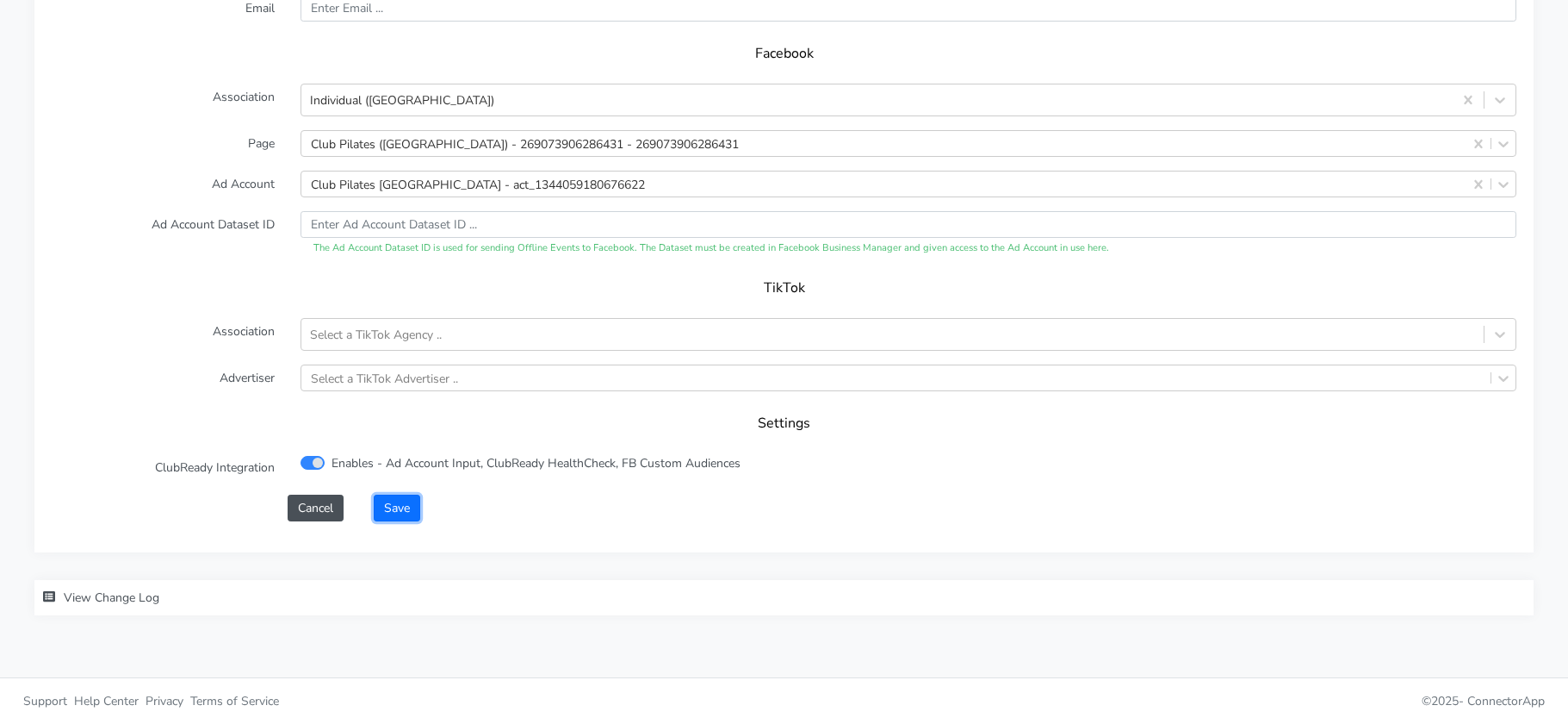
click at [400, 514] on button "Save" at bounding box center [396, 508] width 47 height 27
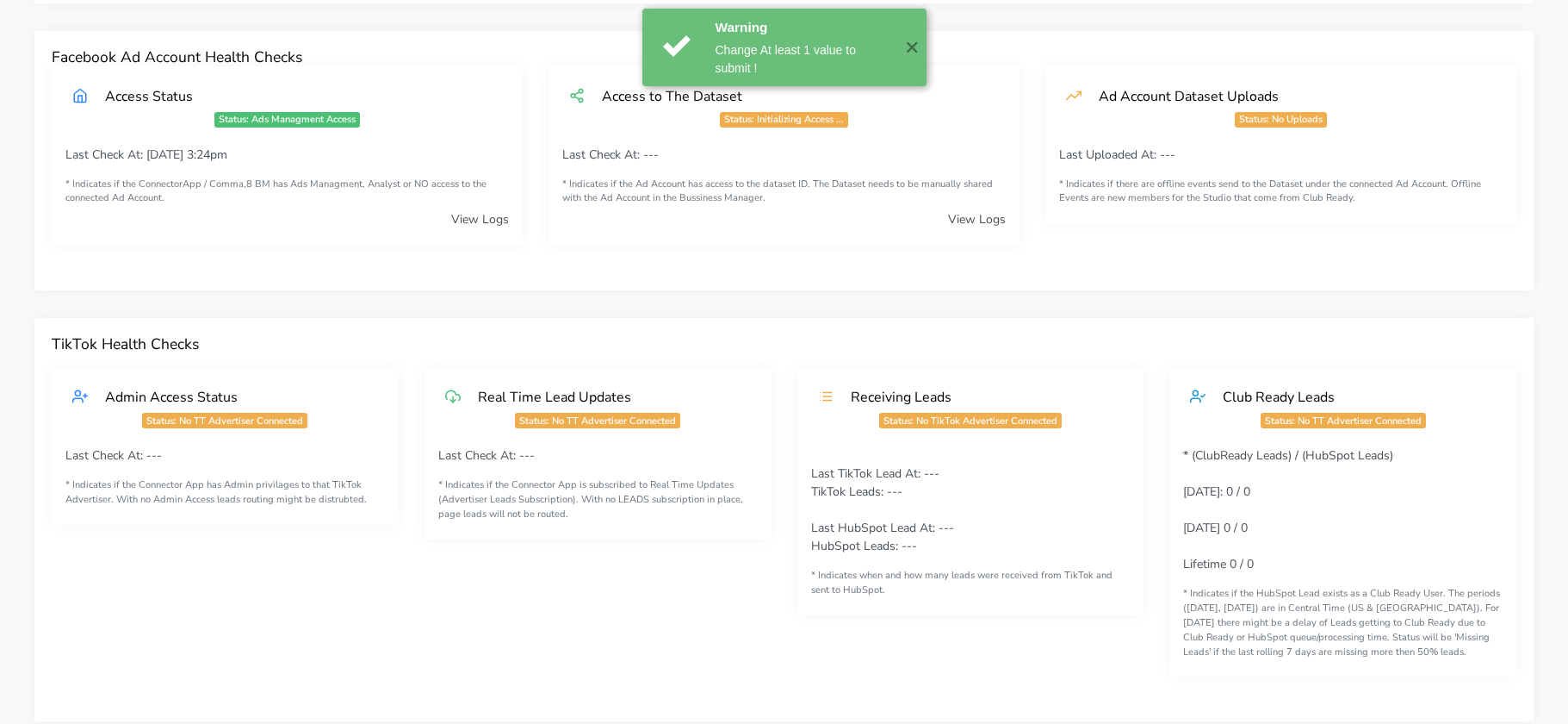
scroll to position [0, 0]
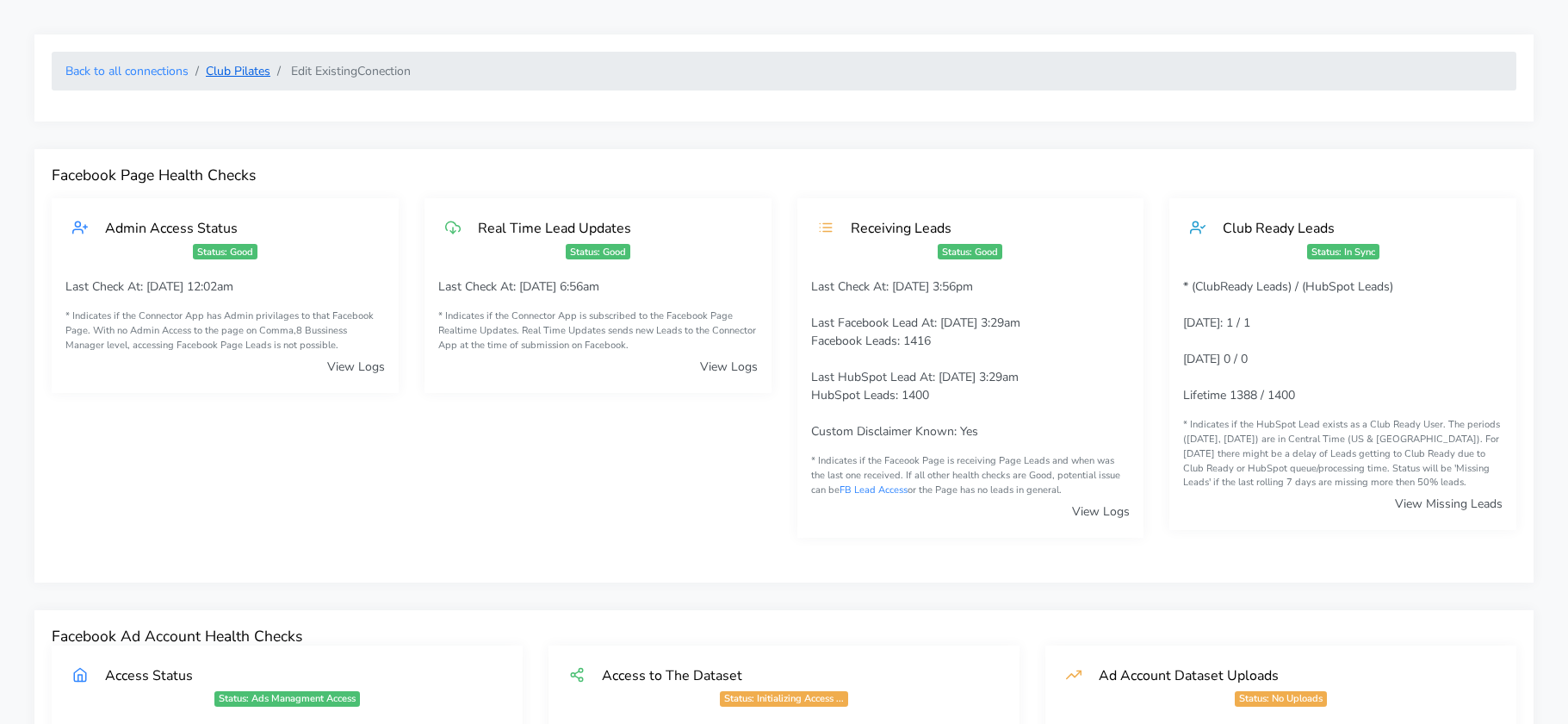
click at [230, 75] on link "Club Pilates" at bounding box center [238, 70] width 64 height 17
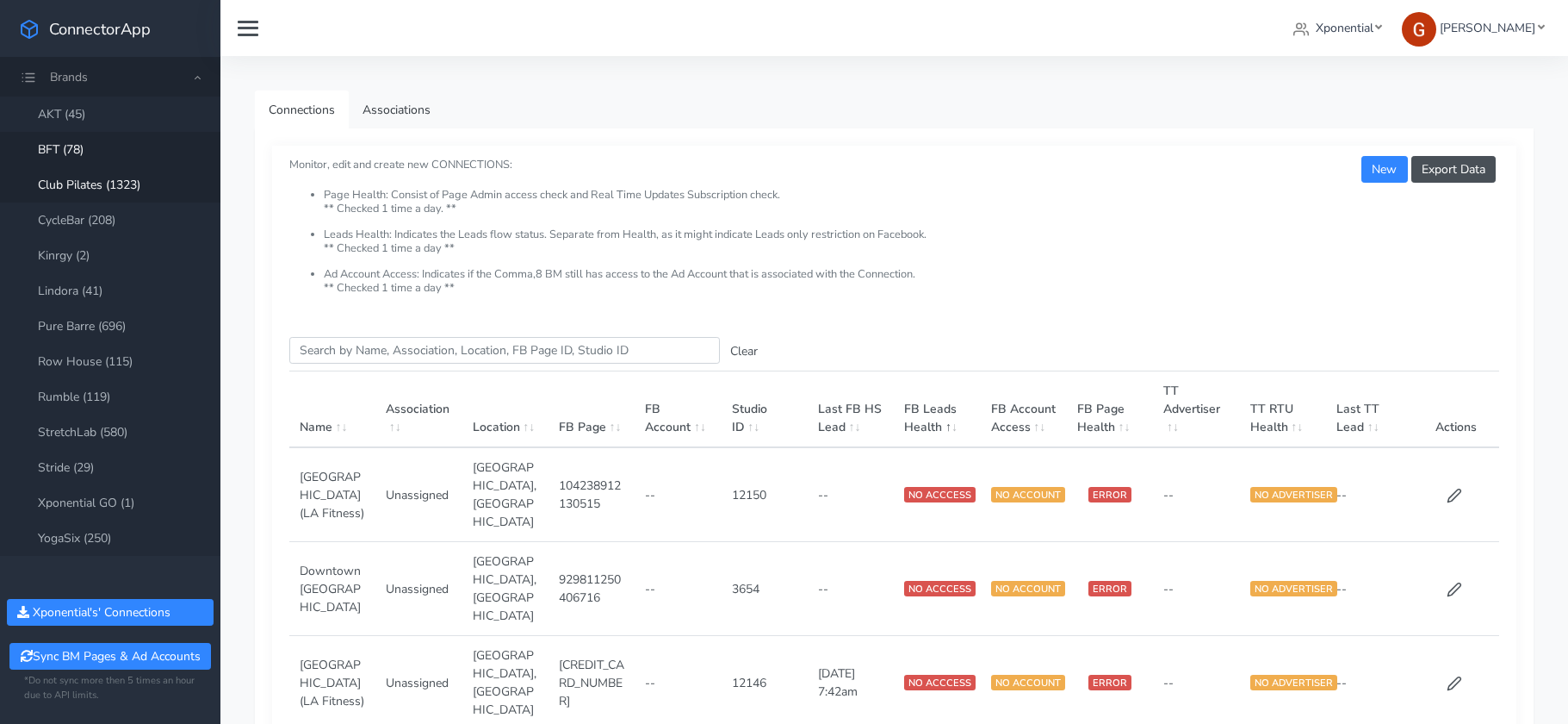
click at [75, 153] on link "BFT (78)" at bounding box center [110, 150] width 220 height 36
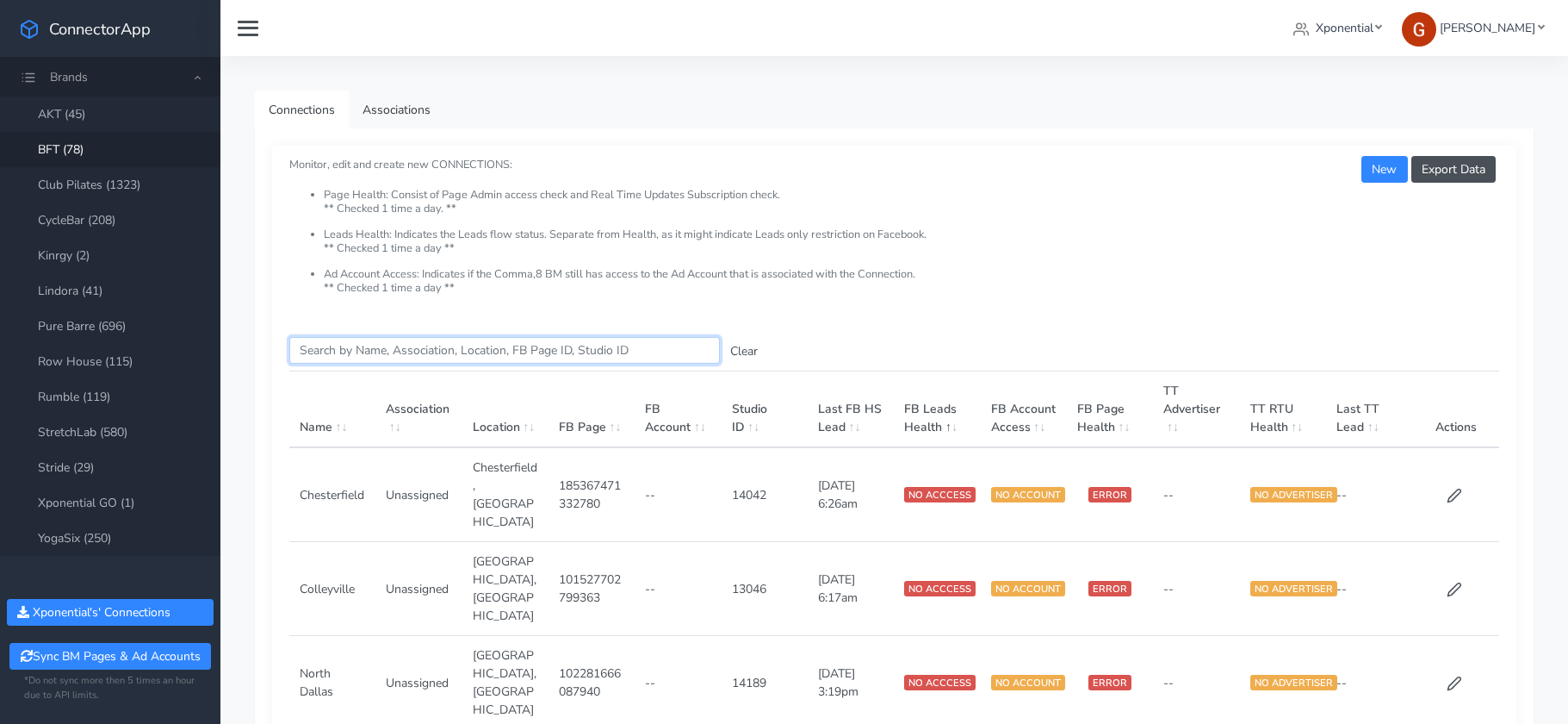
click at [383, 338] on input "Search this table" at bounding box center [504, 350] width 430 height 27
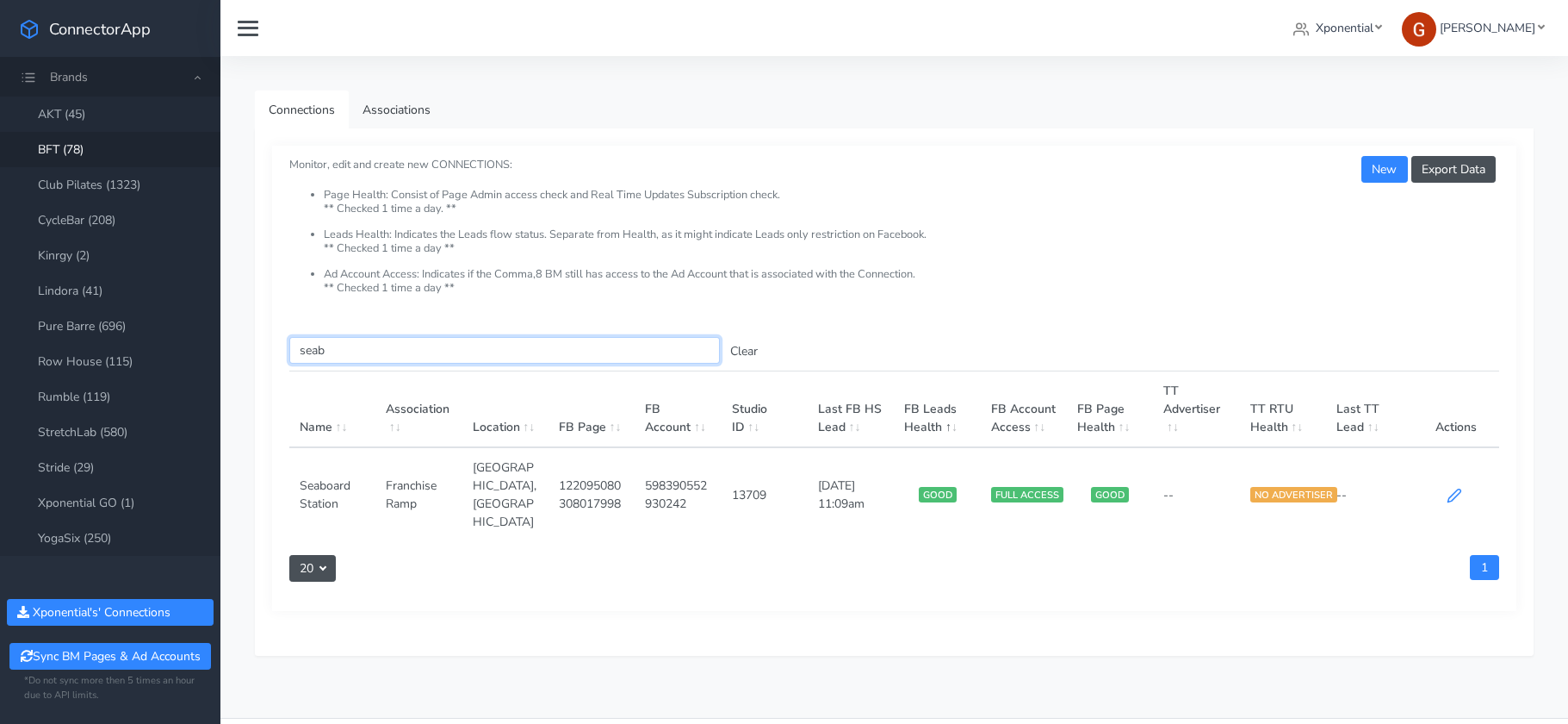
type input "seab"
click at [1455, 488] on icon at bounding box center [1455, 496] width 16 height 16
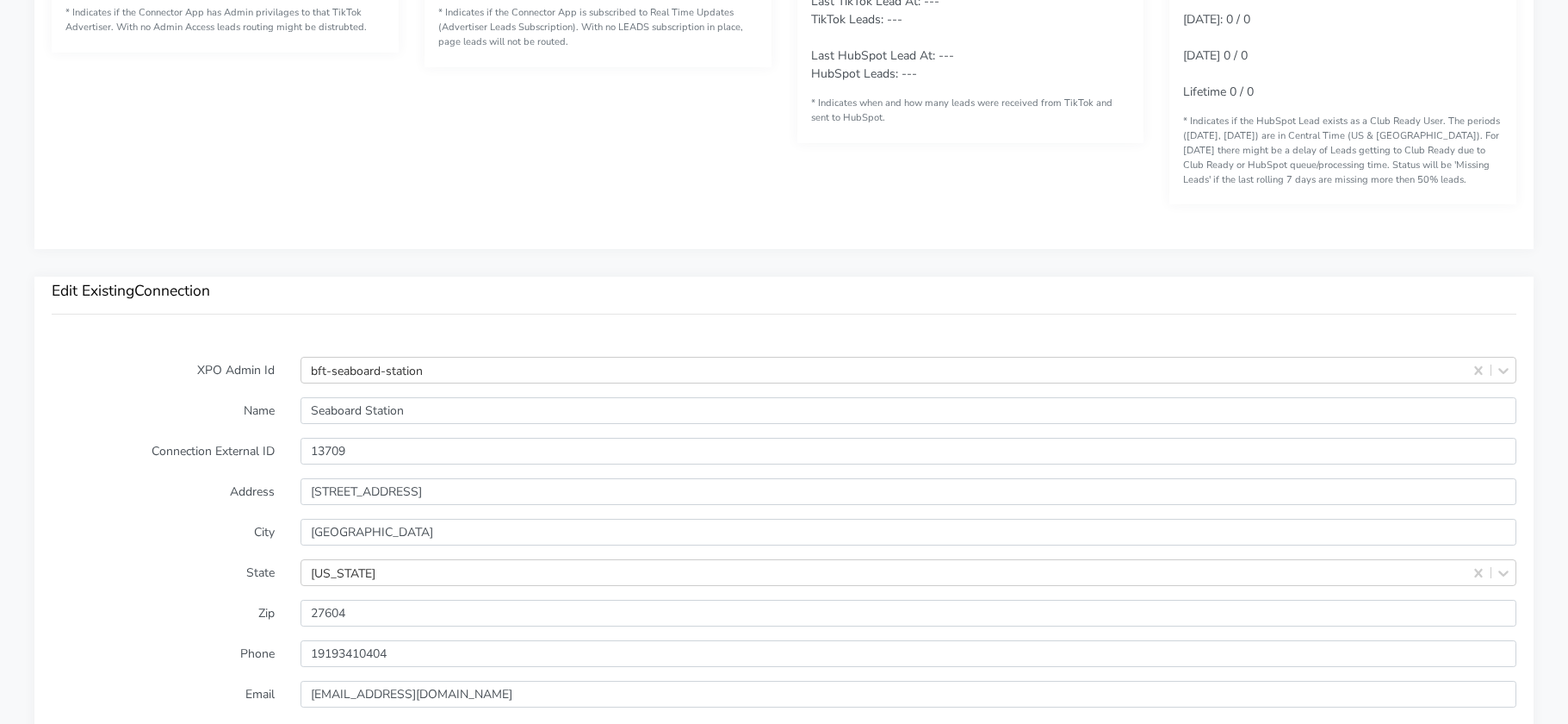
scroll to position [1183, 0]
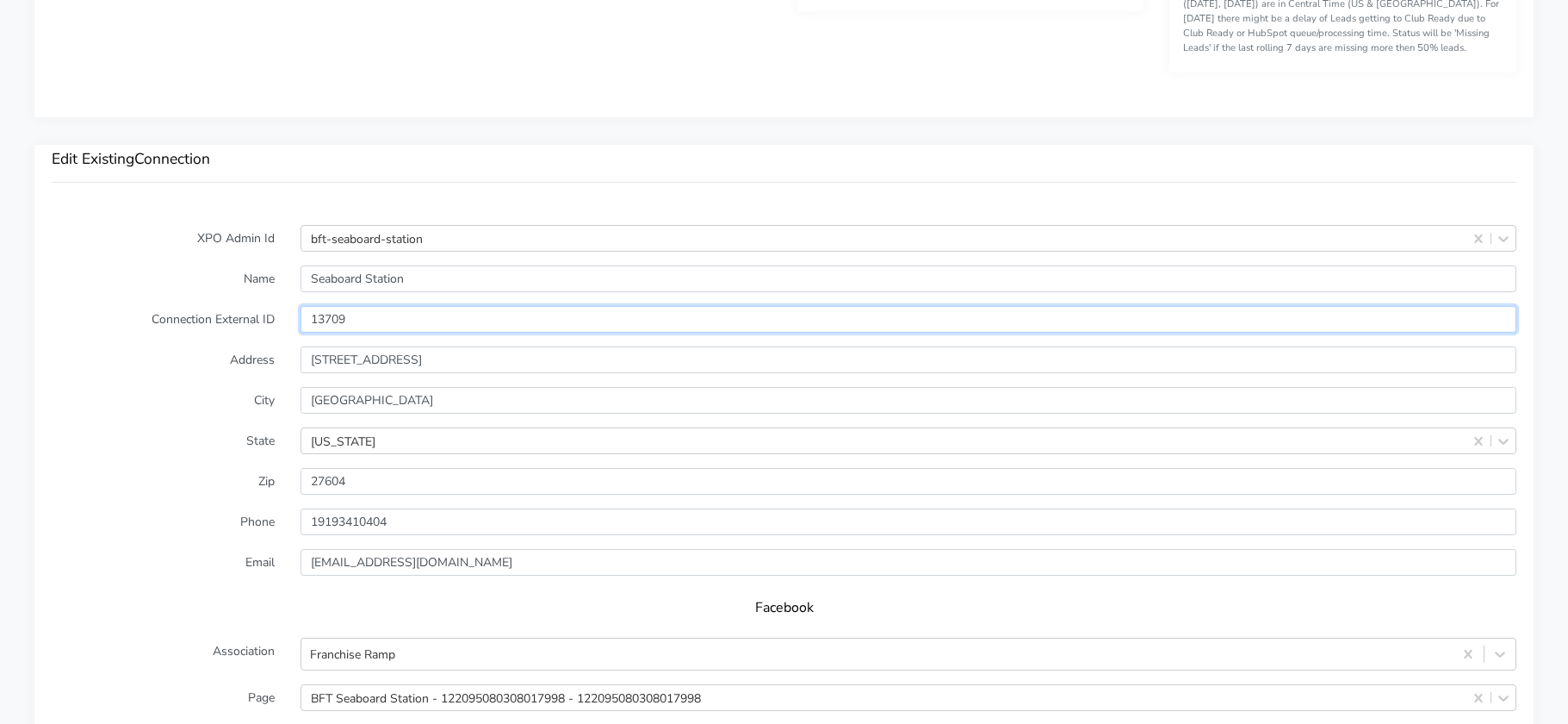
click at [328, 319] on input "13709" at bounding box center [908, 318] width 1216 height 27
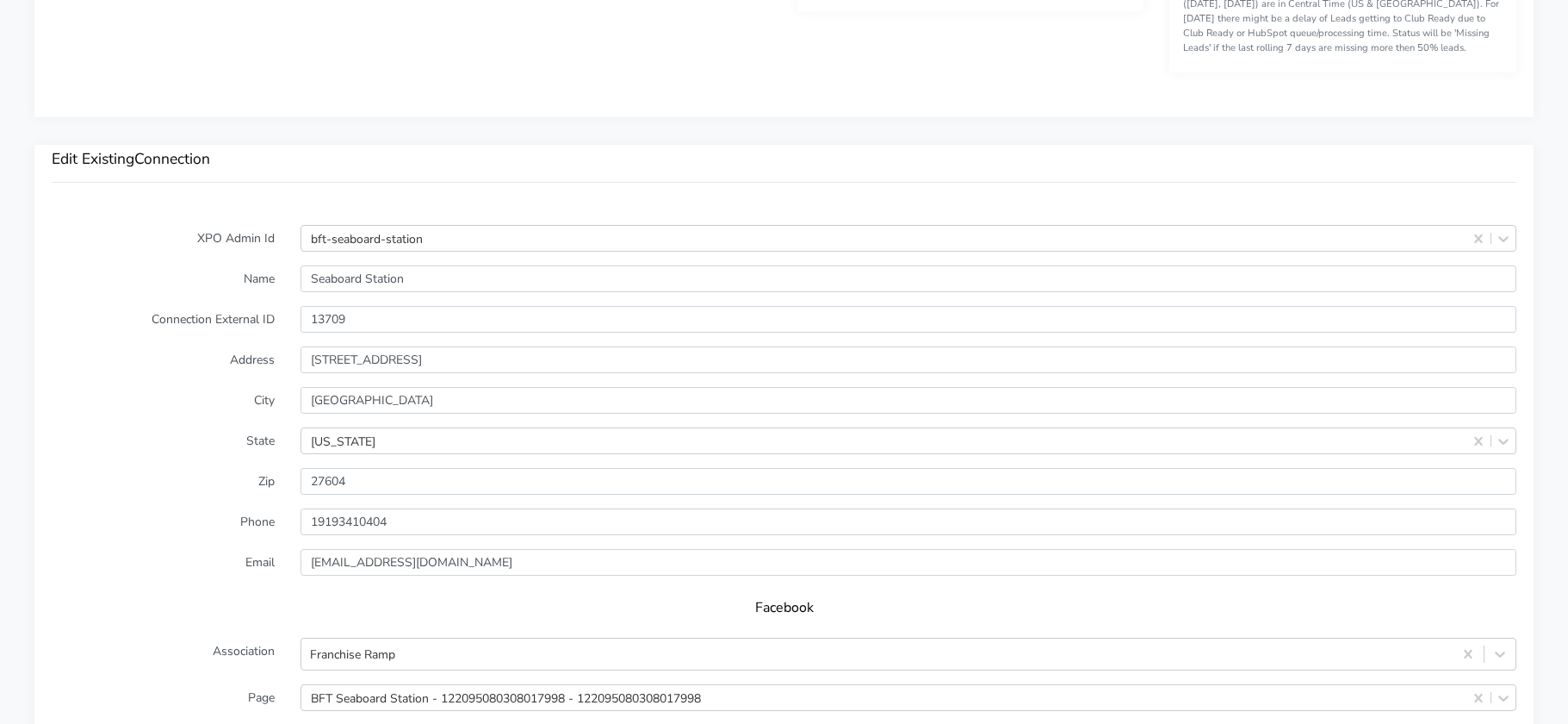
click at [313, 191] on div "Edit Existing Connection" at bounding box center [784, 176] width 1500 height 62
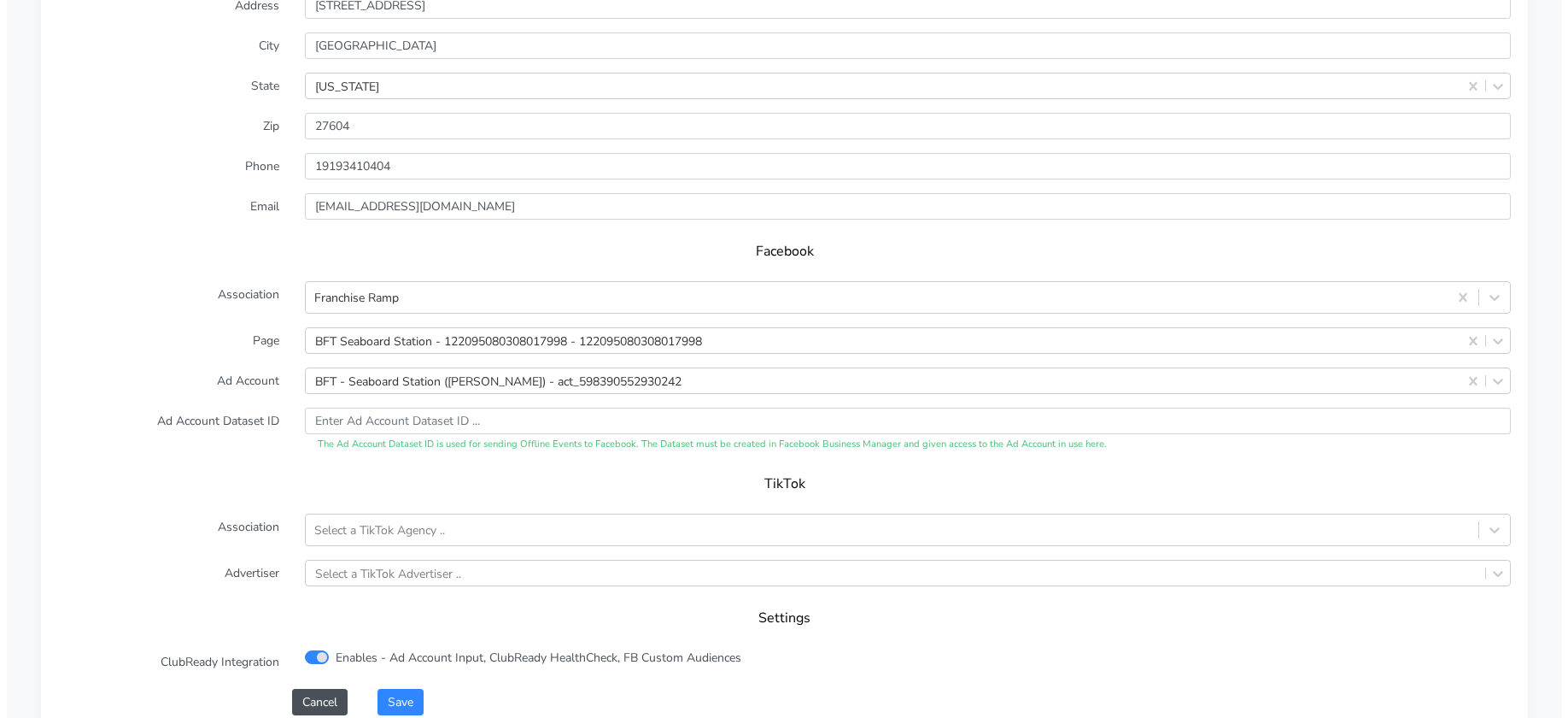
scroll to position [1722, 0]
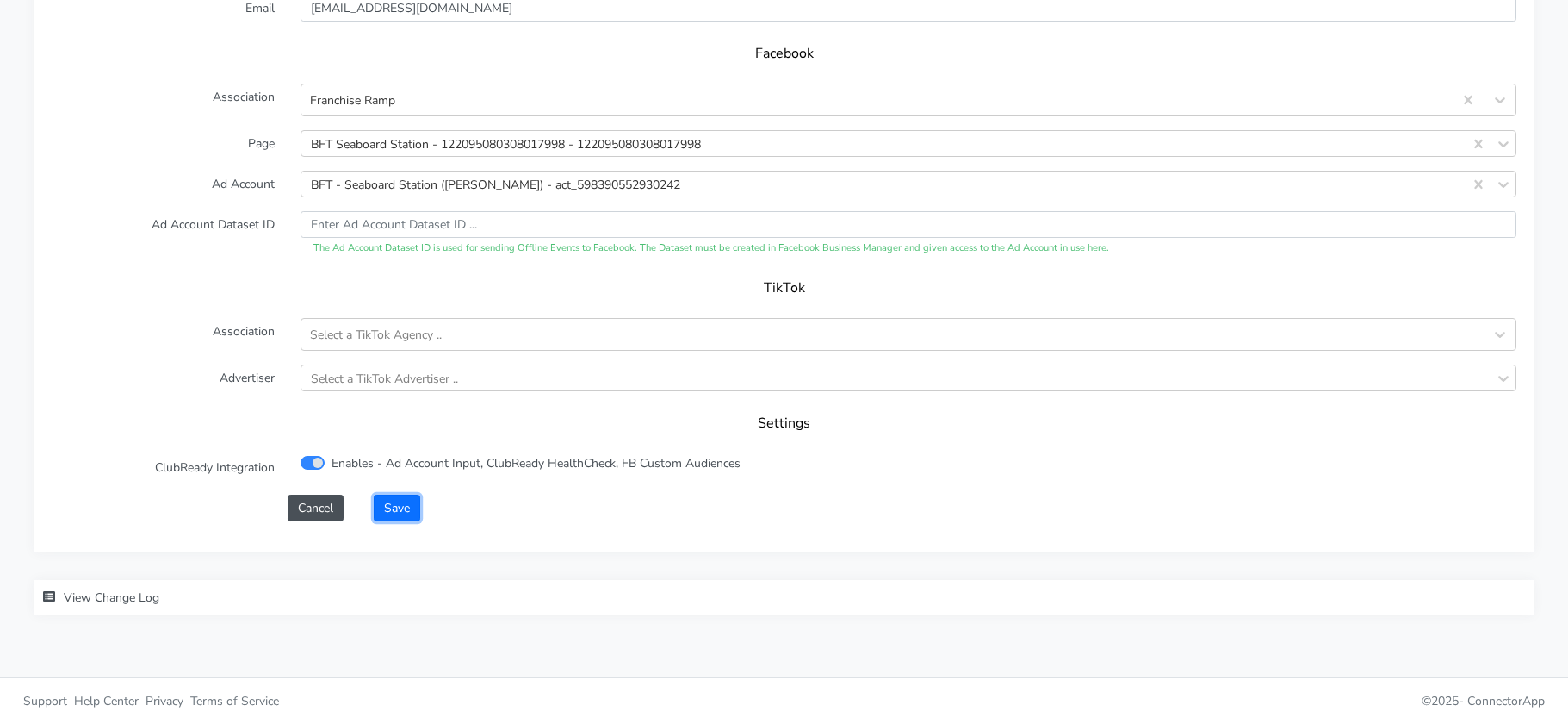
click at [391, 509] on button "Save" at bounding box center [396, 508] width 47 height 27
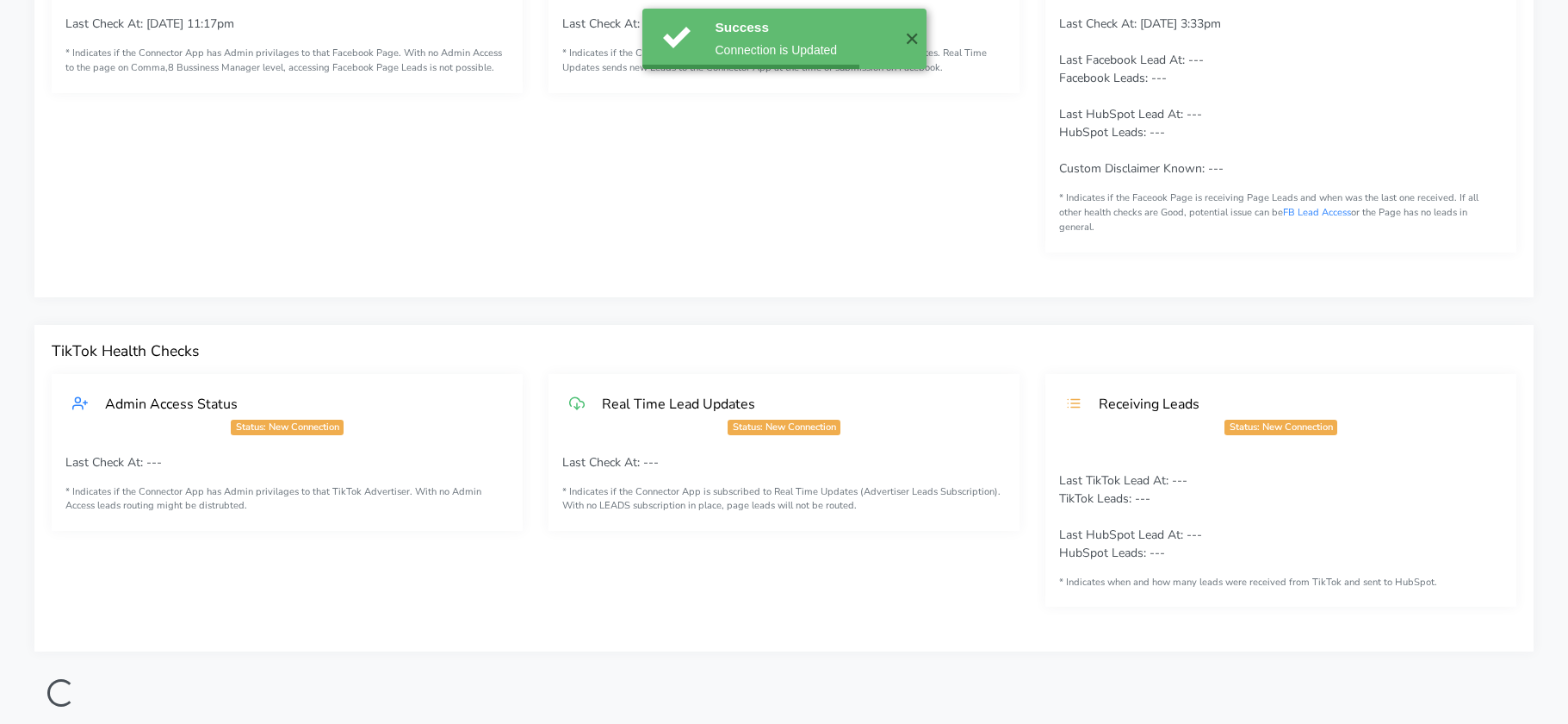
scroll to position [0, 0]
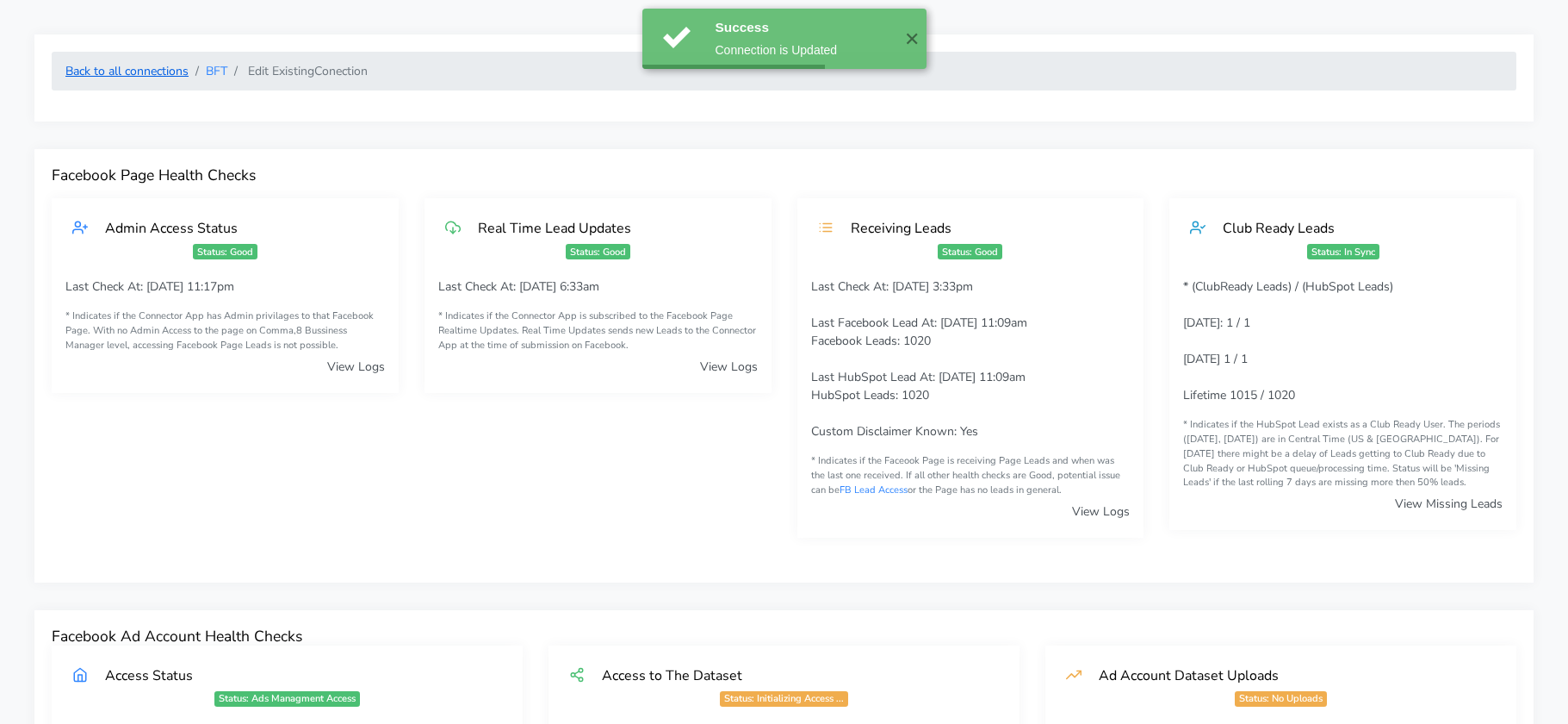
click at [126, 75] on link "Back to all connections" at bounding box center [127, 70] width 123 height 17
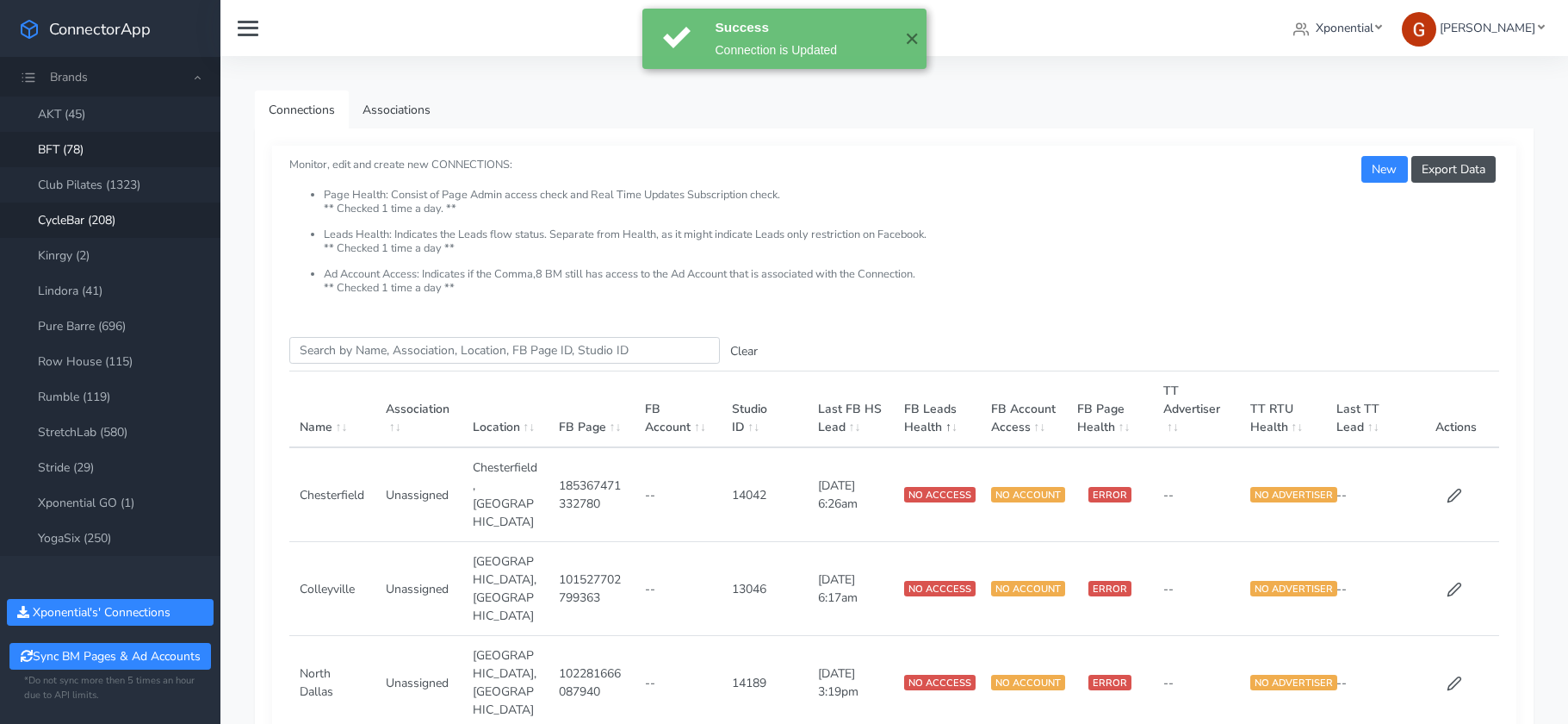
click at [102, 206] on link "CycleBar (208)" at bounding box center [110, 220] width 220 height 36
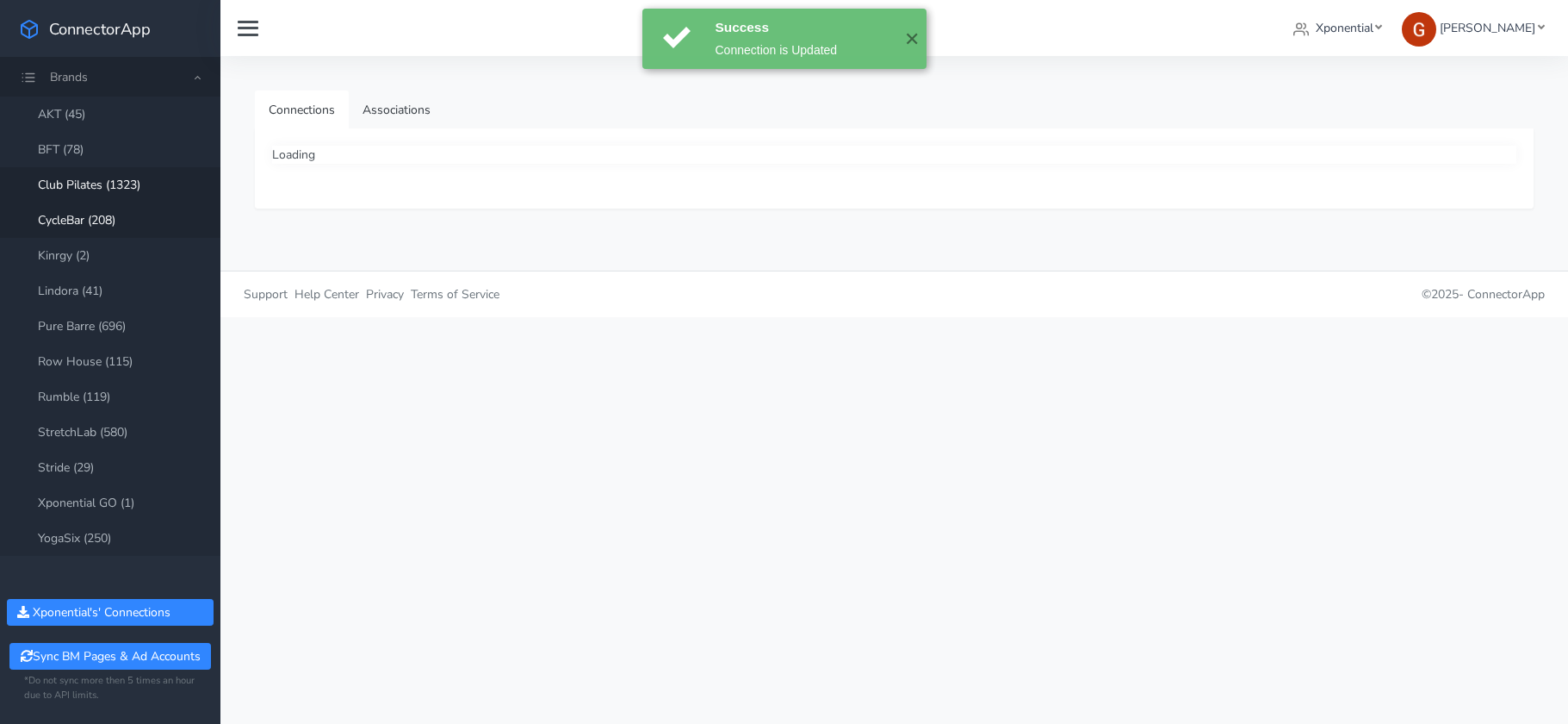
click at [107, 187] on link "Club Pilates (1323)" at bounding box center [110, 185] width 220 height 36
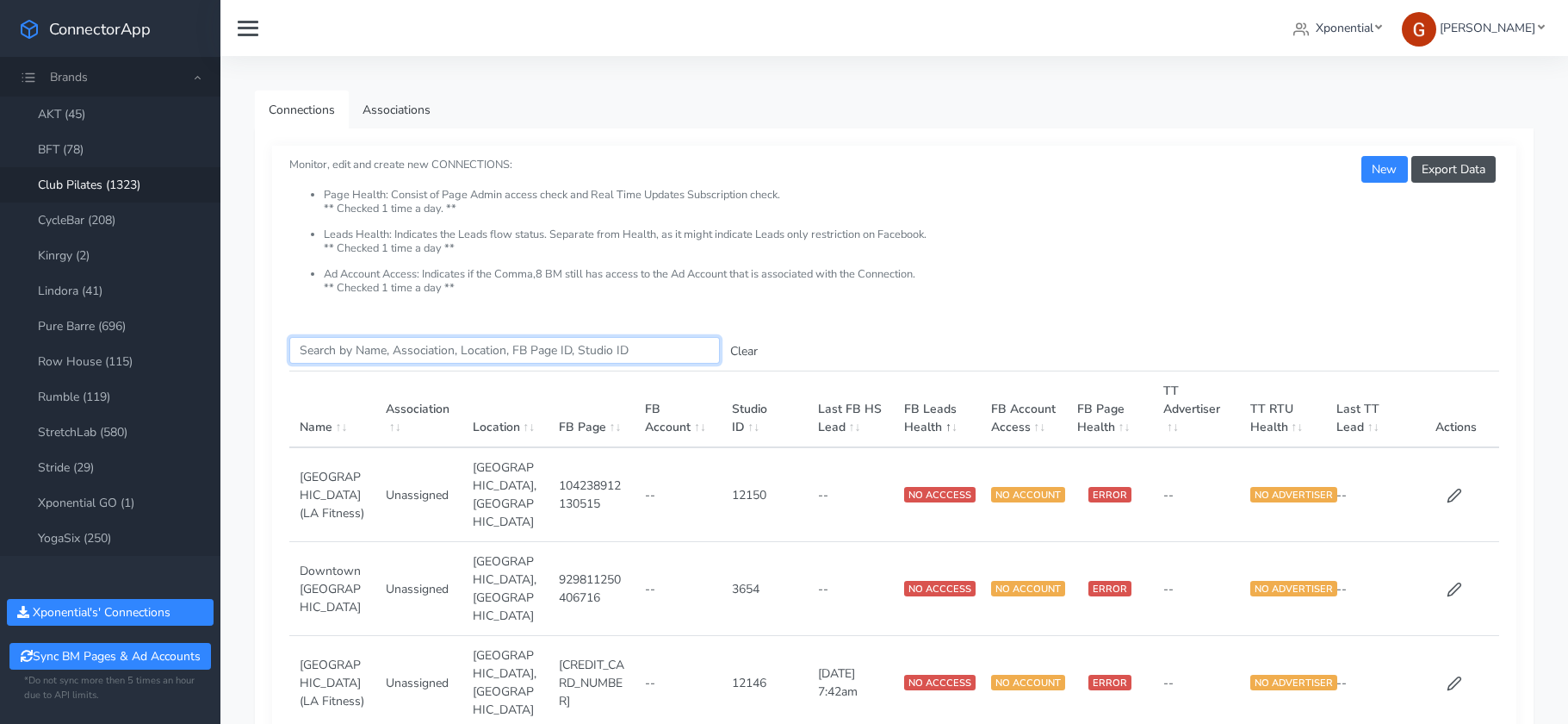
click at [370, 358] on input "Search this table" at bounding box center [504, 350] width 430 height 27
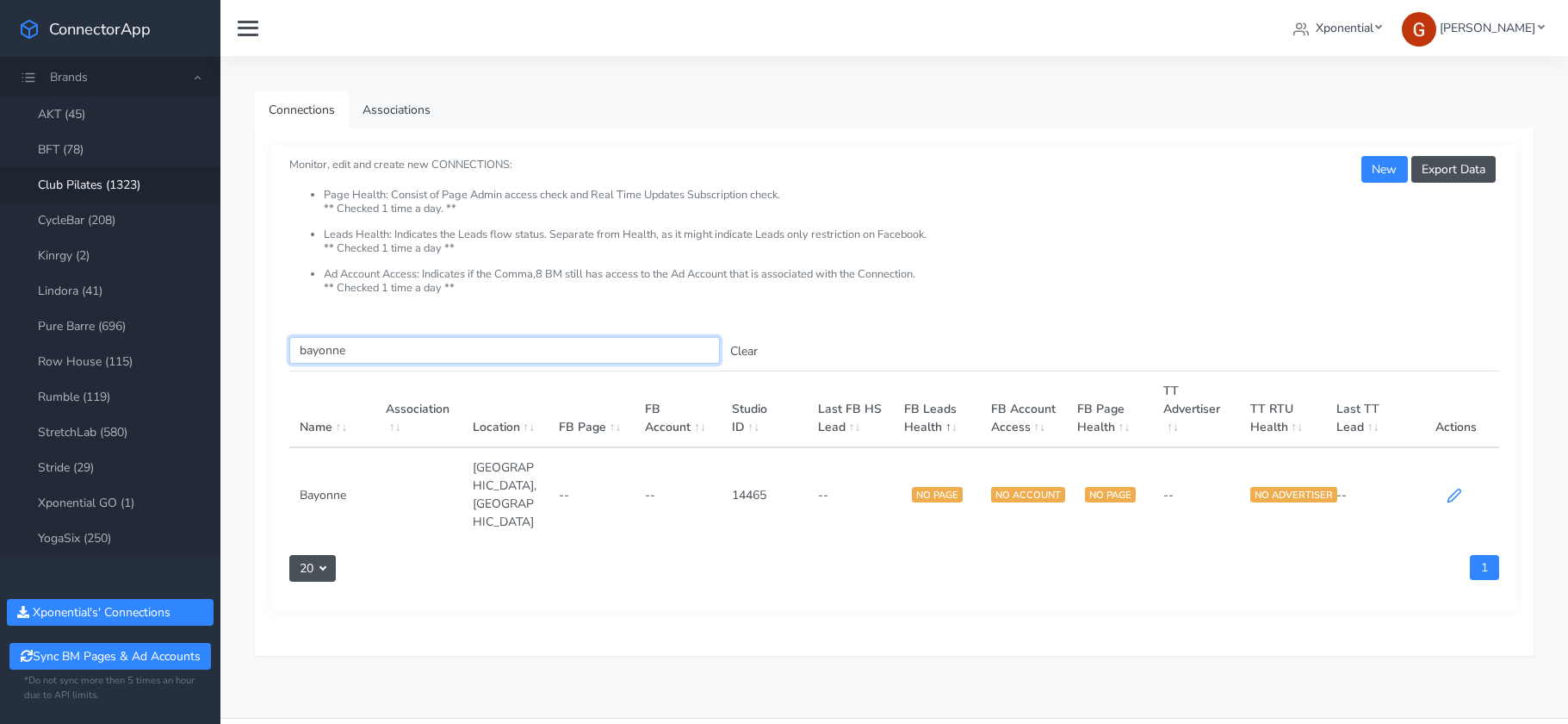
type input "bayonne"
click at [1449, 488] on icon at bounding box center [1455, 496] width 16 height 16
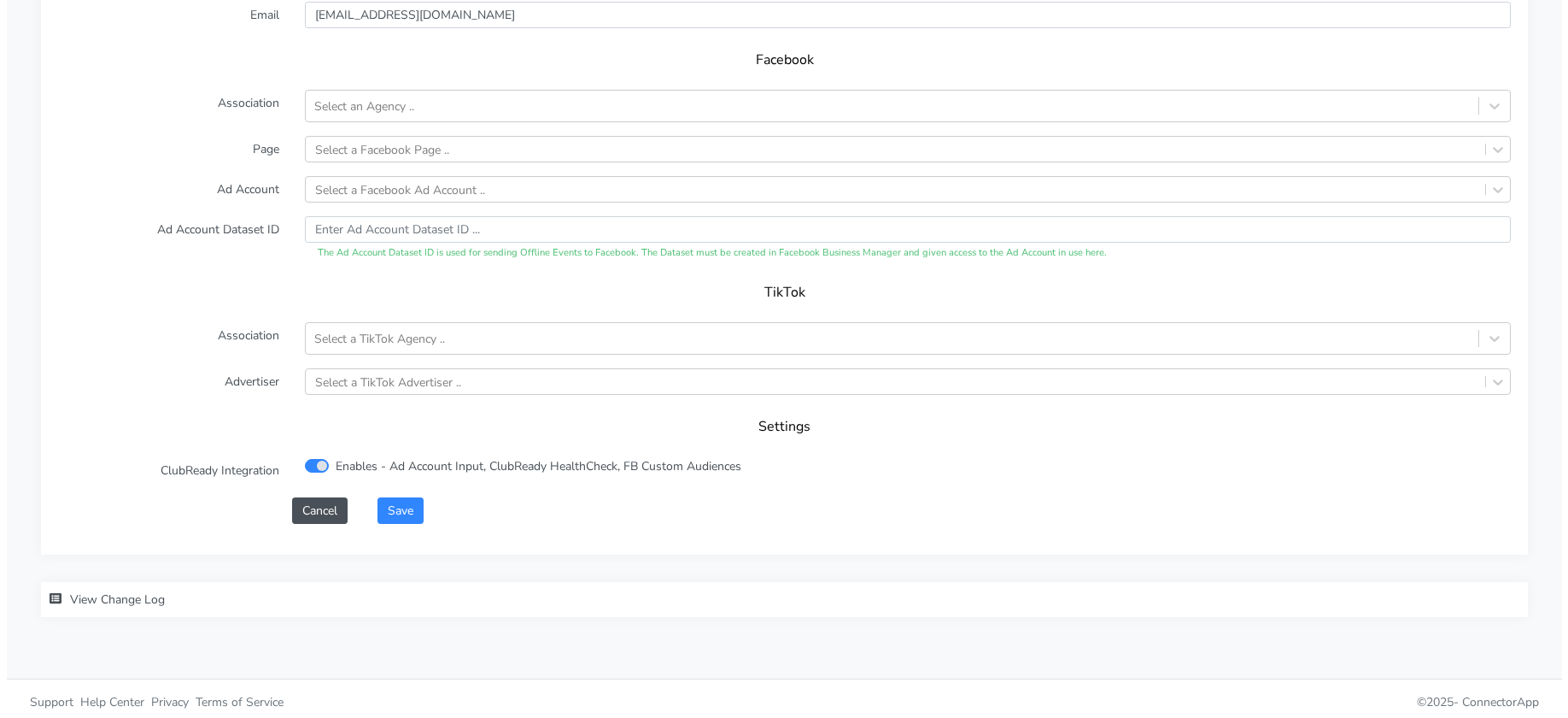
scroll to position [1672, 0]
click at [350, 113] on div "Select an Agency .." at bounding box center [358, 105] width 100 height 18
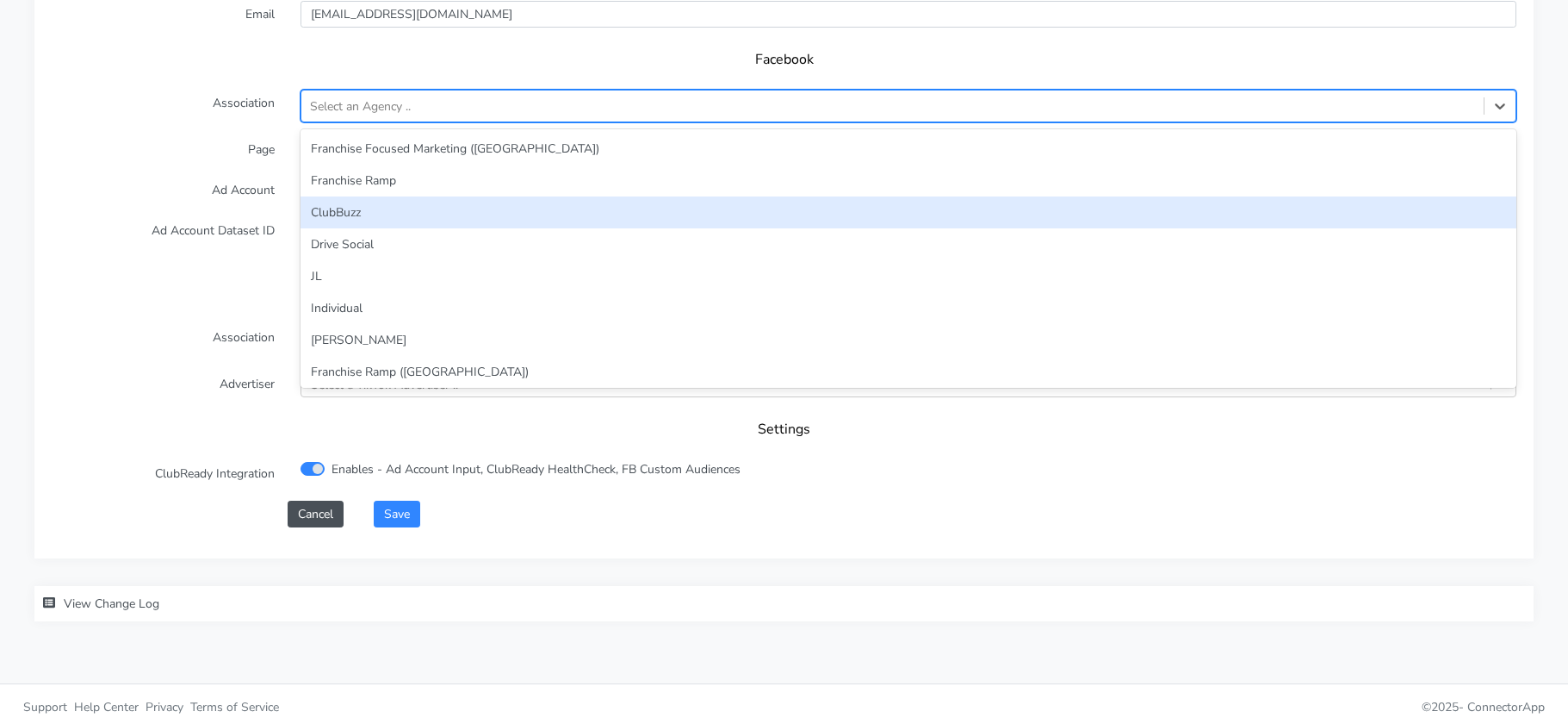
click at [351, 217] on div "ClubBuzz" at bounding box center [908, 212] width 1216 height 32
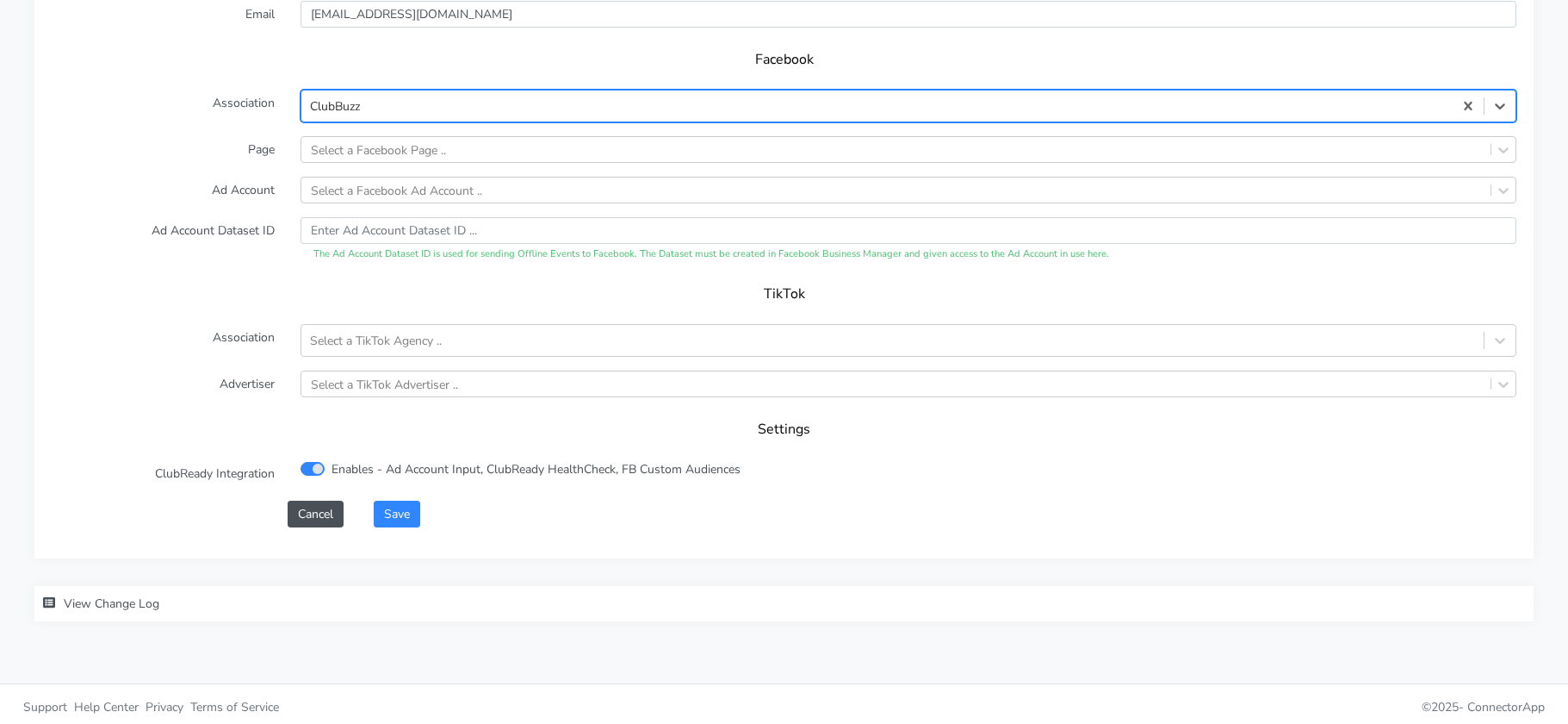
click at [269, 181] on label "Ad Account" at bounding box center [163, 189] width 249 height 27
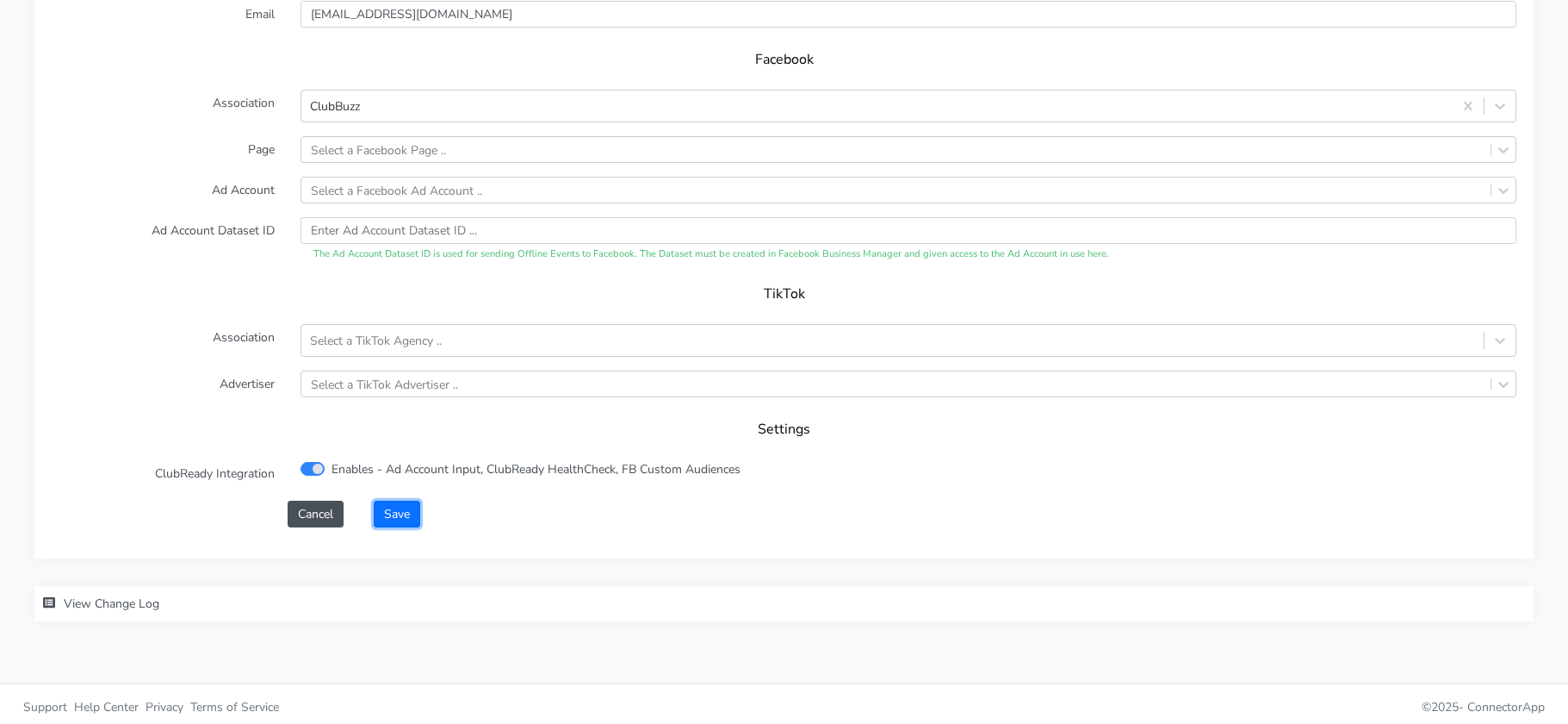
click at [404, 513] on button "Save" at bounding box center [396, 514] width 47 height 27
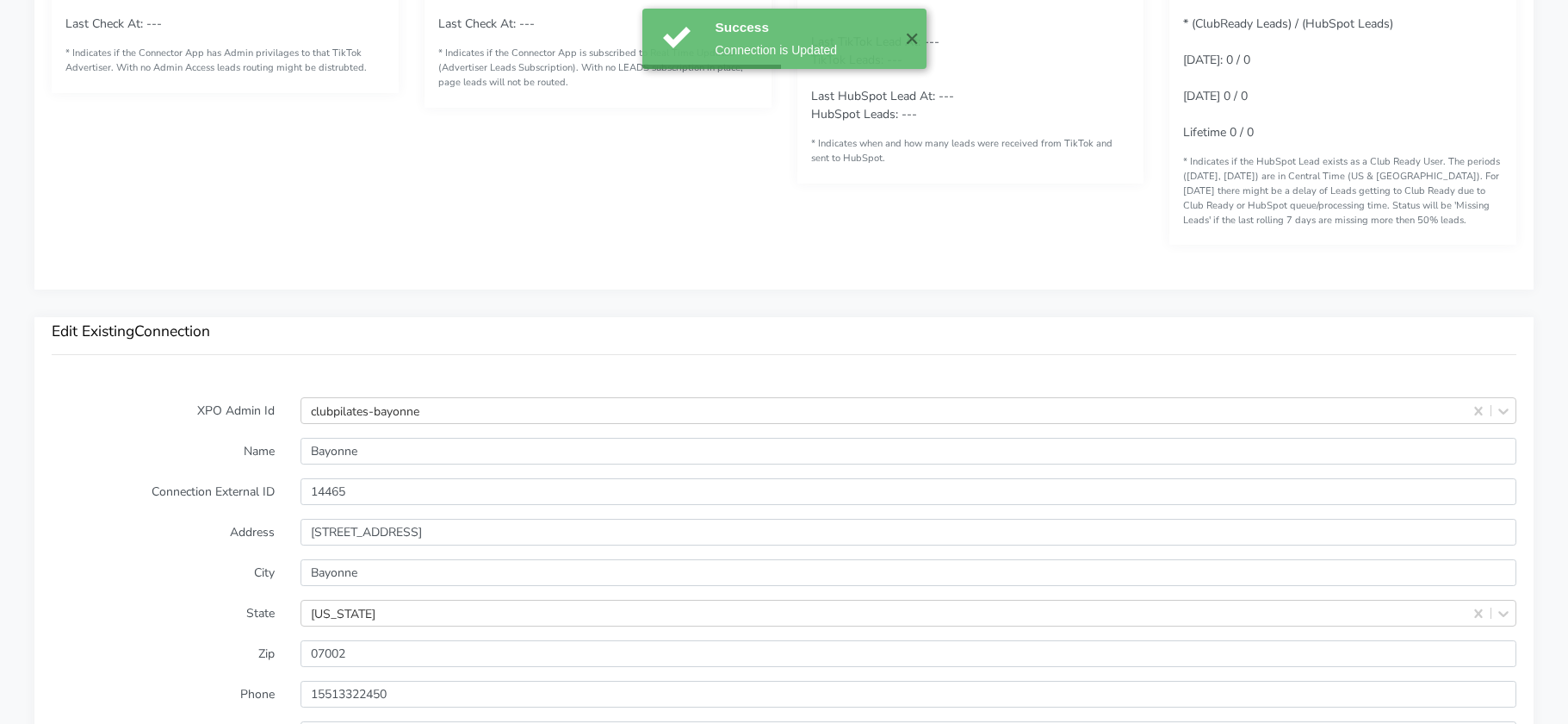
scroll to position [1198, 0]
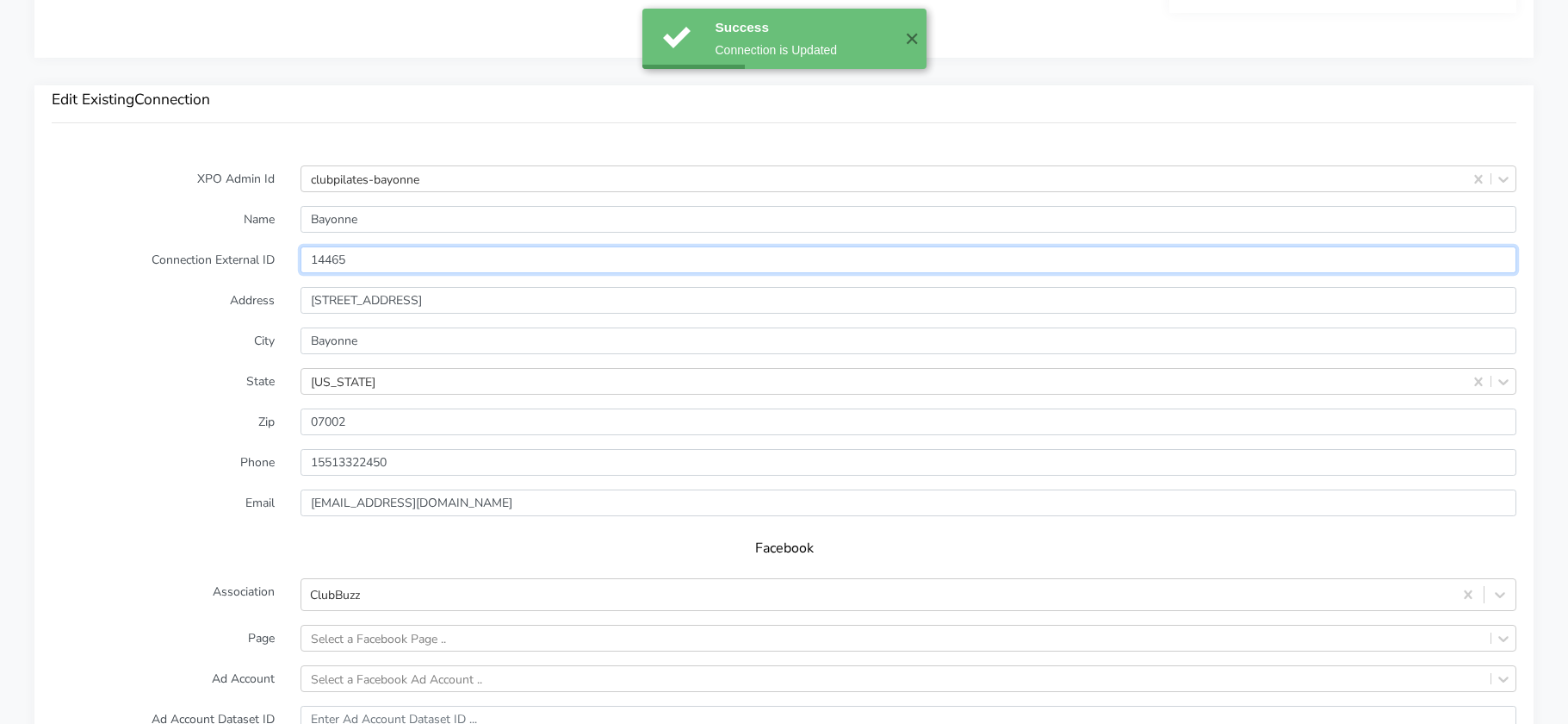
click at [328, 262] on input "14465" at bounding box center [908, 259] width 1216 height 27
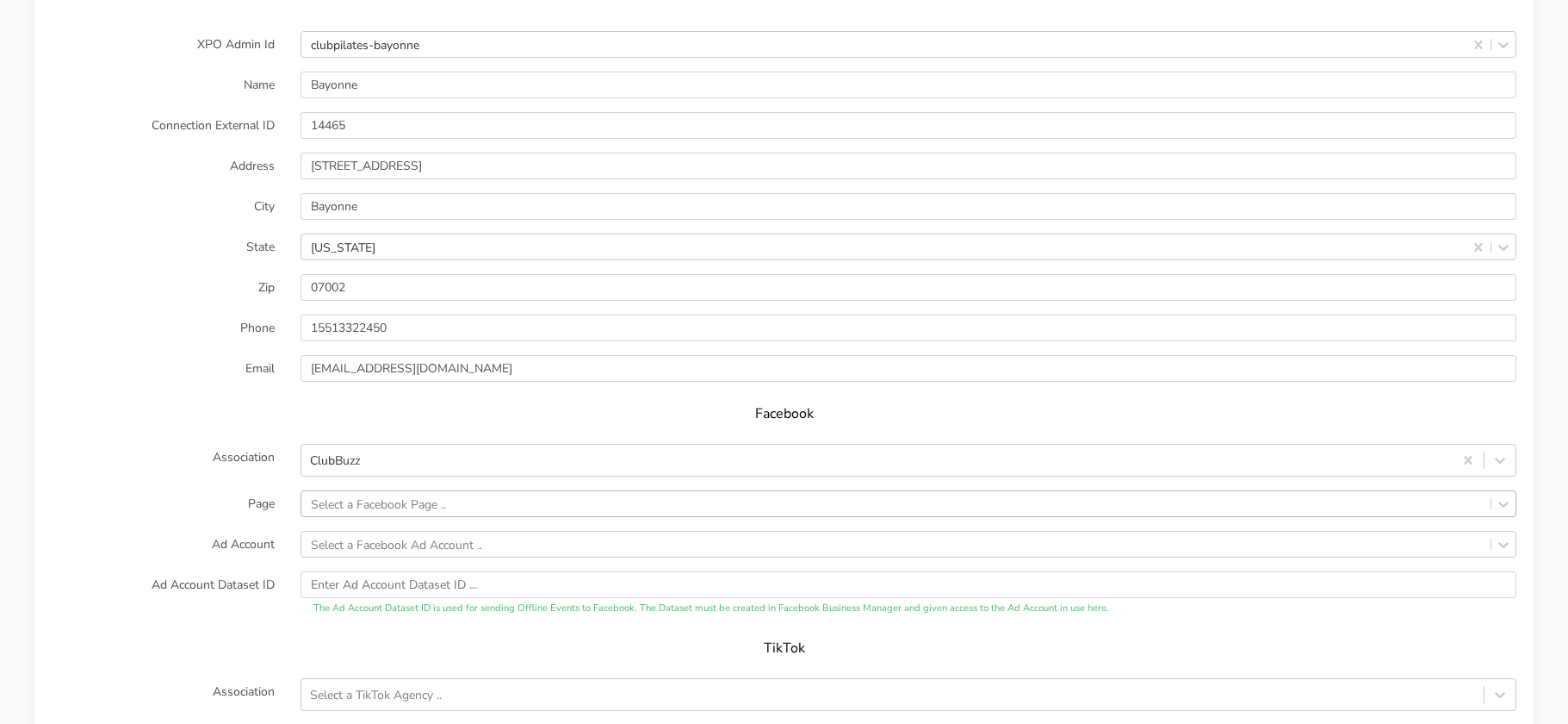
scroll to position [1397, 0]
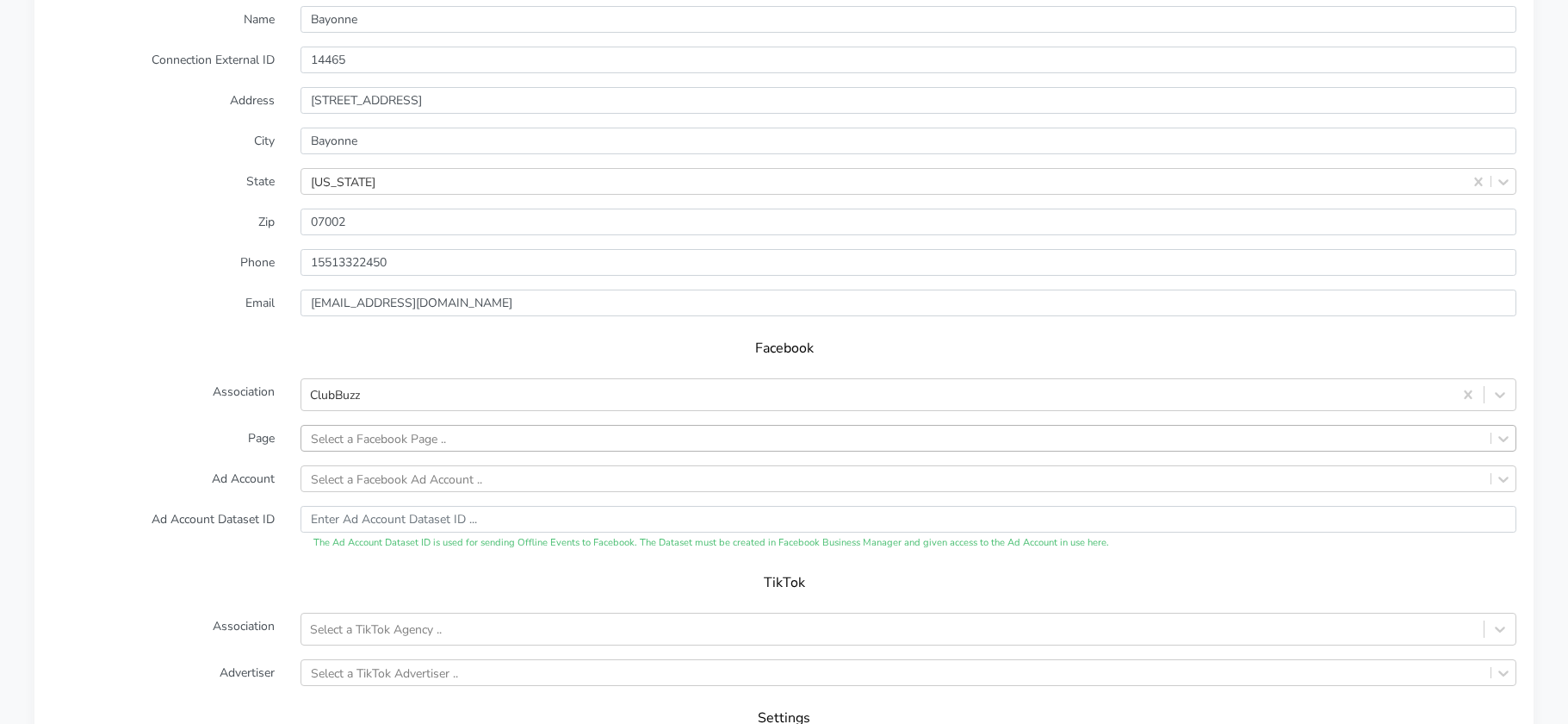
click at [400, 451] on div "Select a Facebook Page .." at bounding box center [908, 437] width 1216 height 27
click at [217, 243] on form "XPO Admin Id clubpilates-bayonne Name Bayonne Connection External ID 14465 Addr…" at bounding box center [784, 390] width 1465 height 850
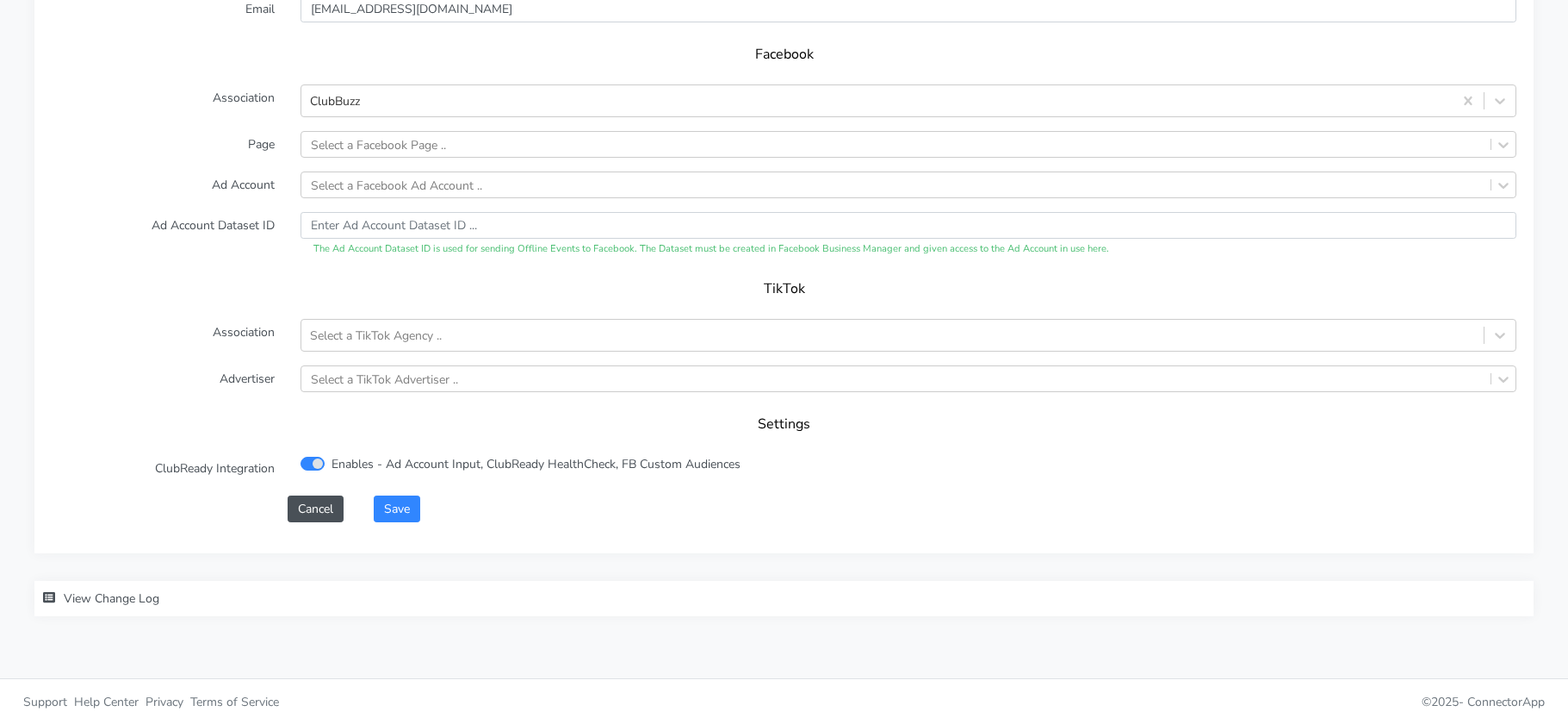
scroll to position [1692, 0]
click at [307, 509] on button "Cancel" at bounding box center [315, 508] width 56 height 27
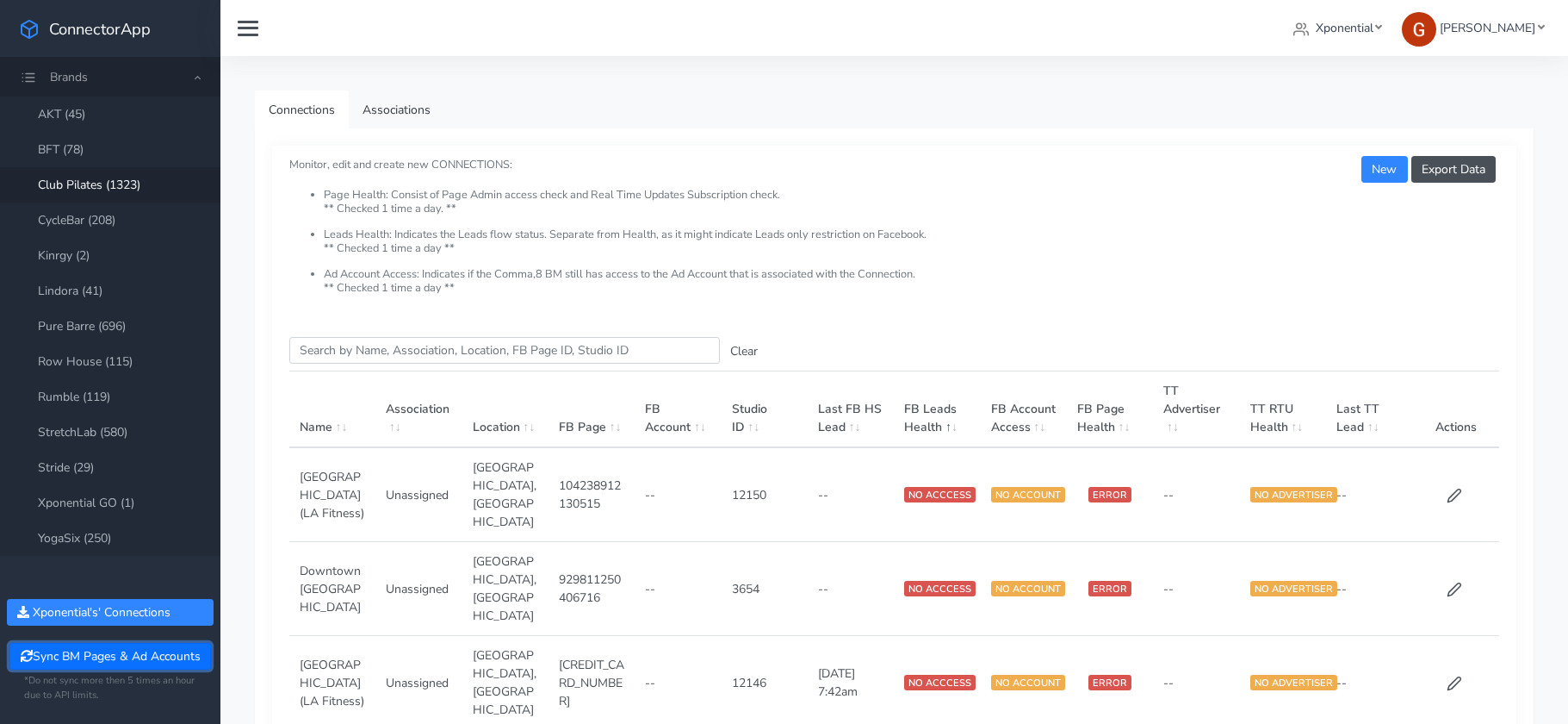
click at [161, 659] on button "Sync BM Pages & Ad Accounts" at bounding box center [110, 656] width 200 height 27
